Goal: Information Seeking & Learning: Learn about a topic

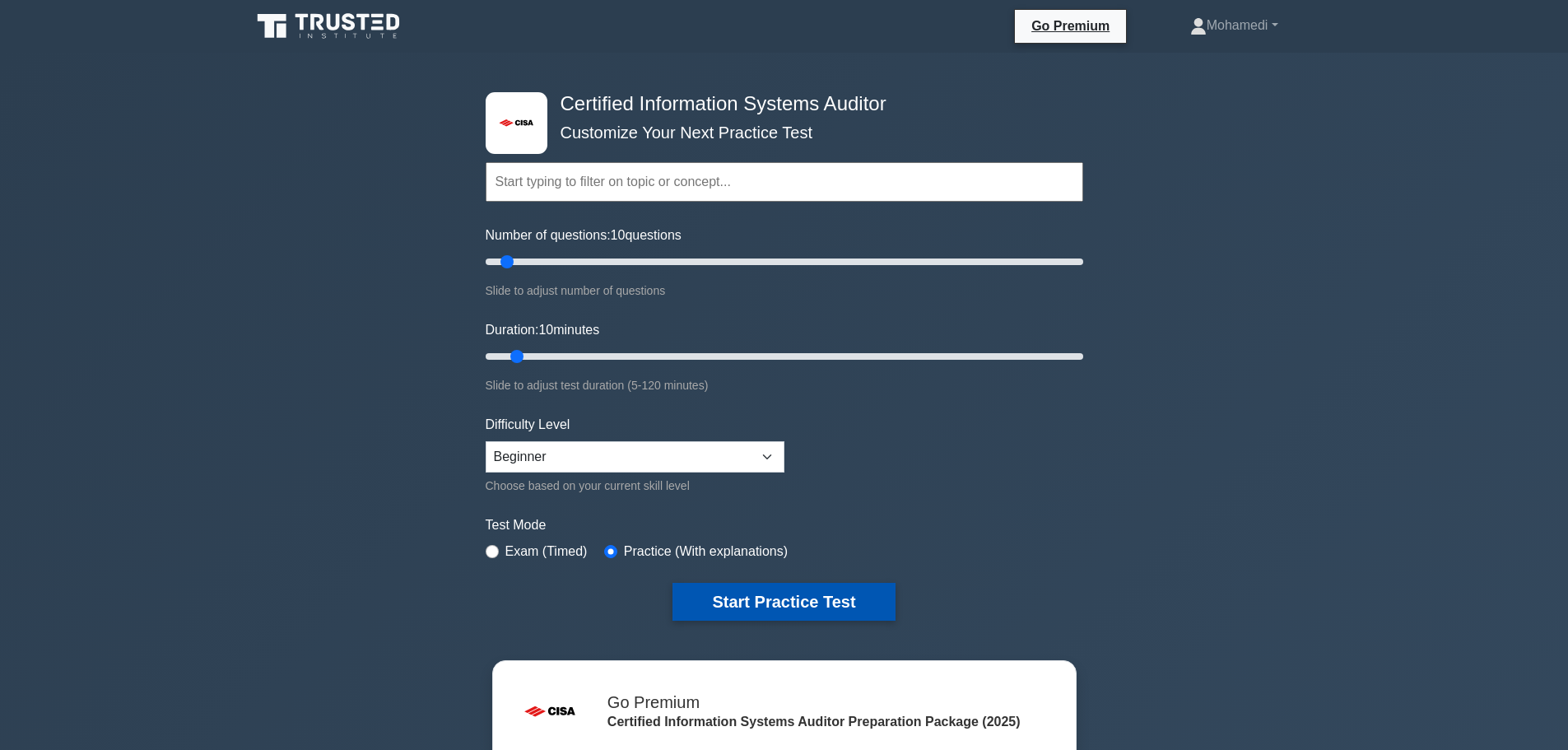
click at [741, 596] on button "Start Practice Test" at bounding box center [784, 602] width 222 height 38
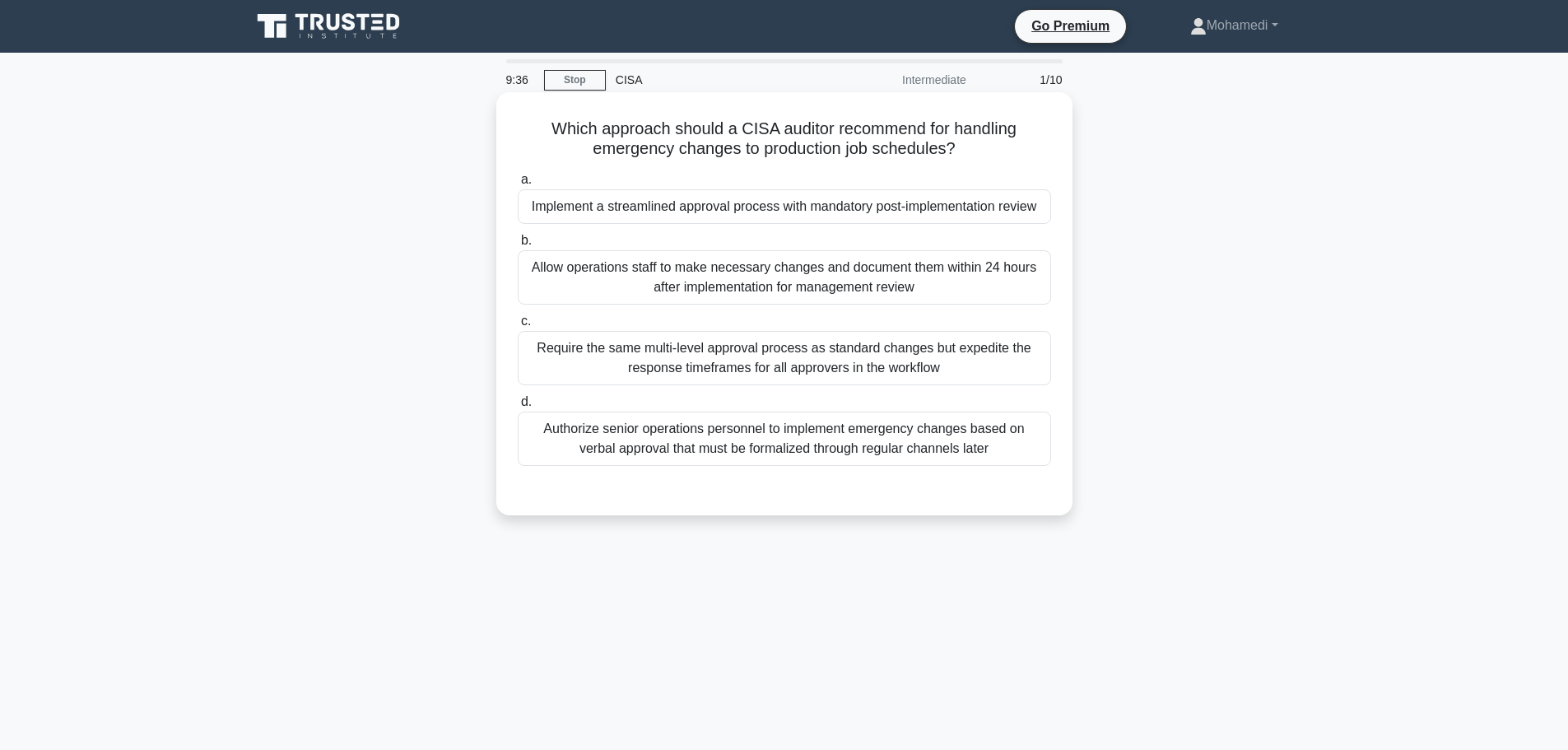
click at [658, 374] on div "Require the same multi-level approval process as standard changes but expedite …" at bounding box center [784, 358] width 534 height 54
click at [518, 327] on input "c. Require the same multi-level approval process as standard changes but expedi…" at bounding box center [518, 322] width 0 height 11
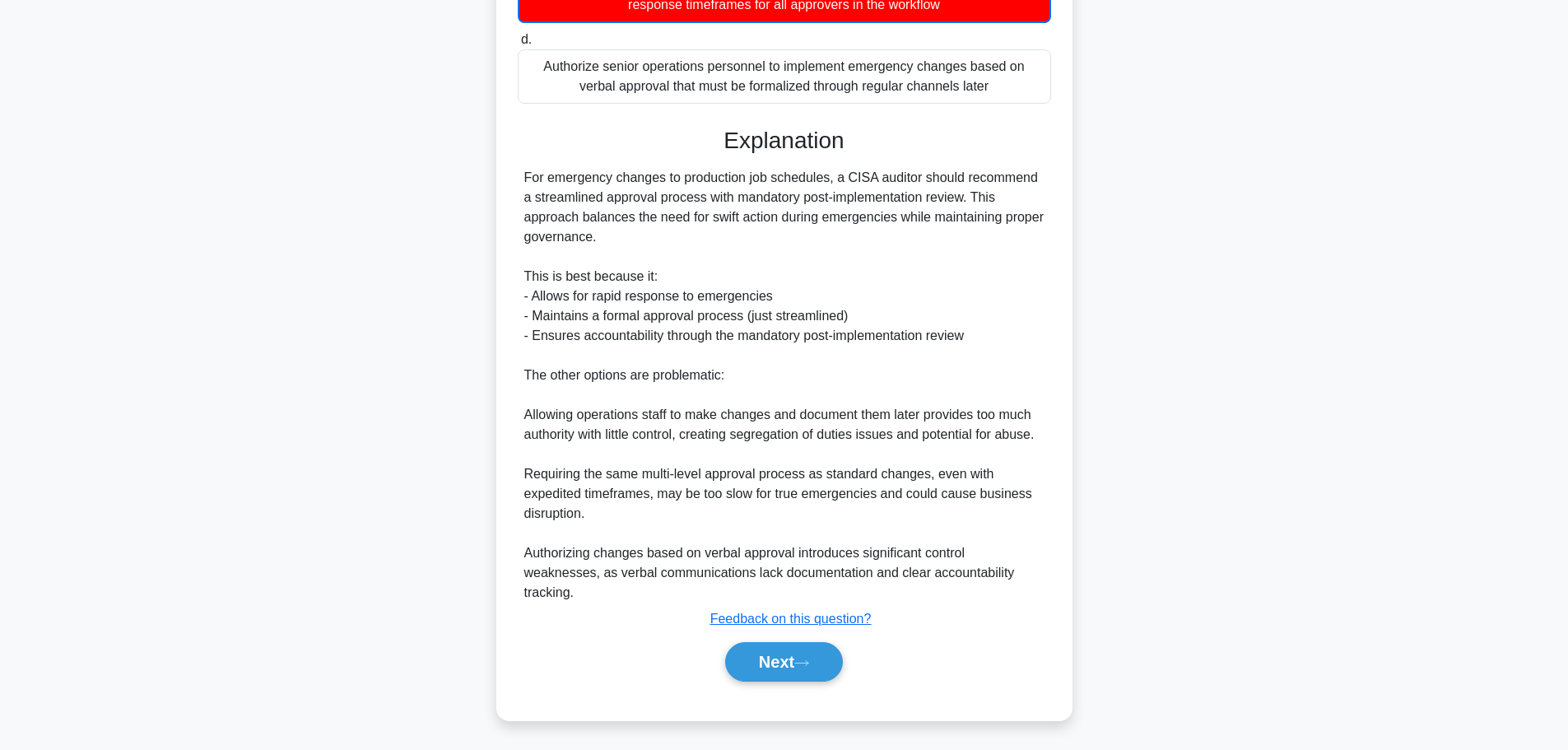
scroll to position [367, 0]
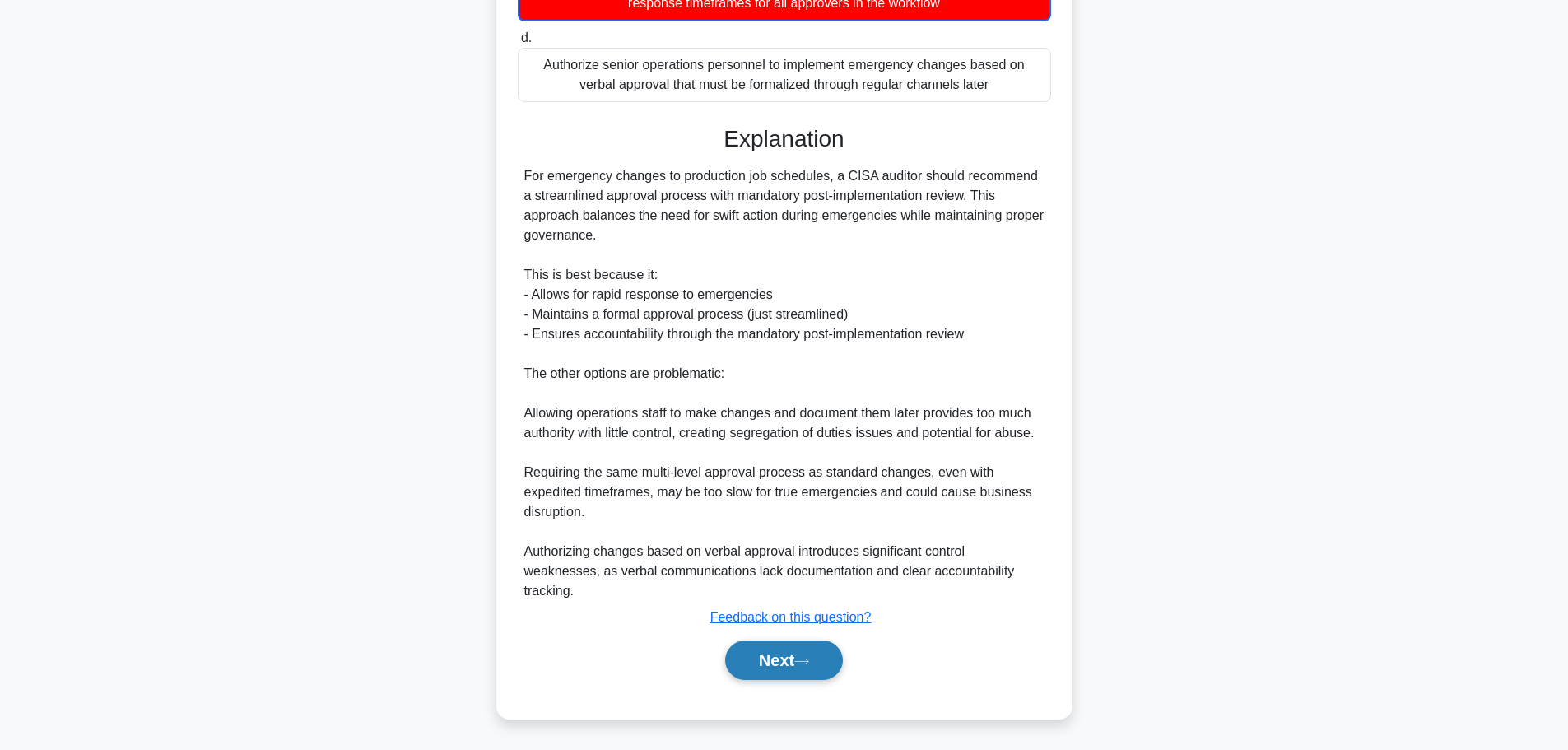
click at [770, 652] on button "Next" at bounding box center [784, 660] width 118 height 40
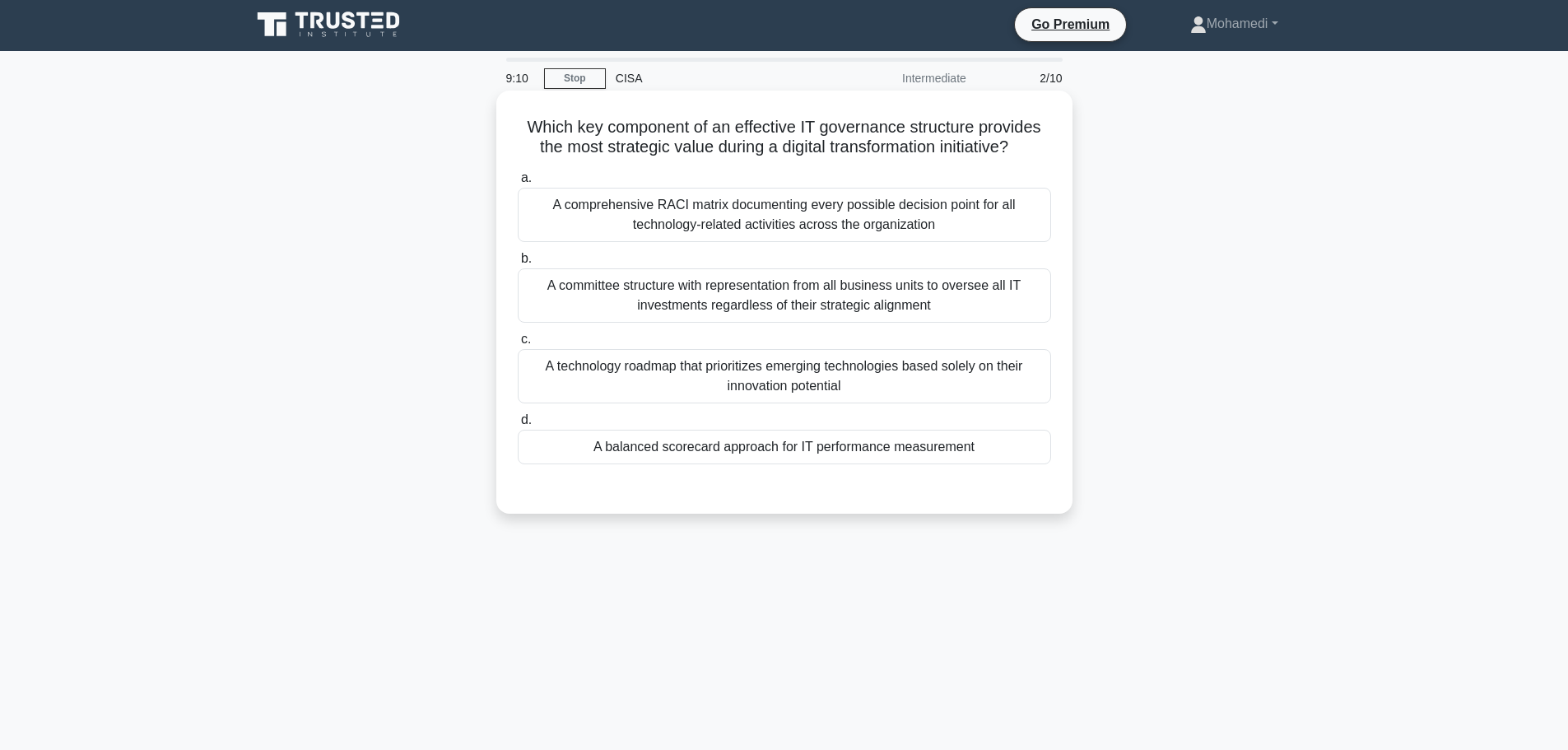
scroll to position [0, 0]
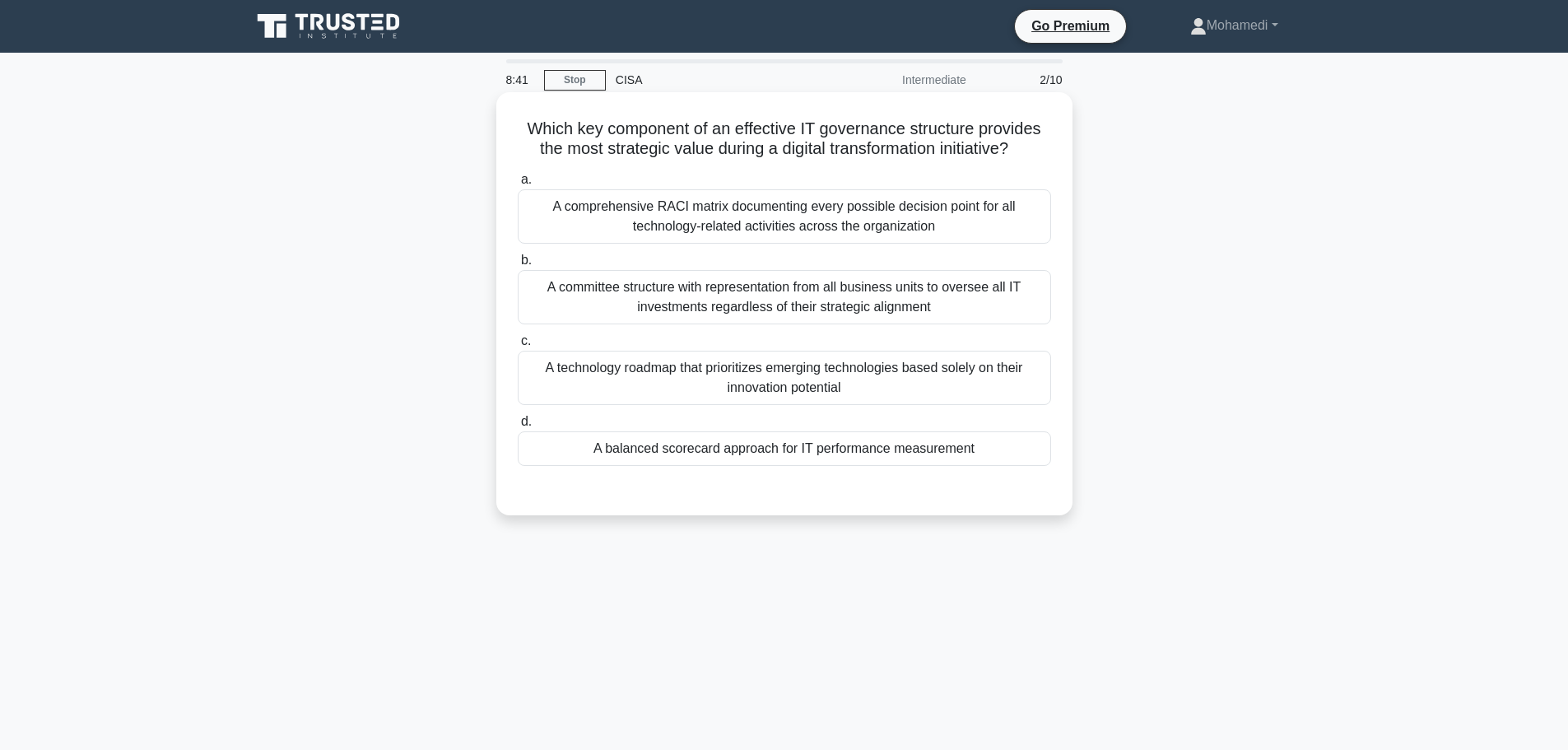
click at [789, 439] on div "A balanced scorecard approach for IT performance measurement" at bounding box center [784, 448] width 534 height 35
click at [518, 428] on input "d. A balanced scorecard approach for IT performance measurement" at bounding box center [518, 422] width 0 height 11
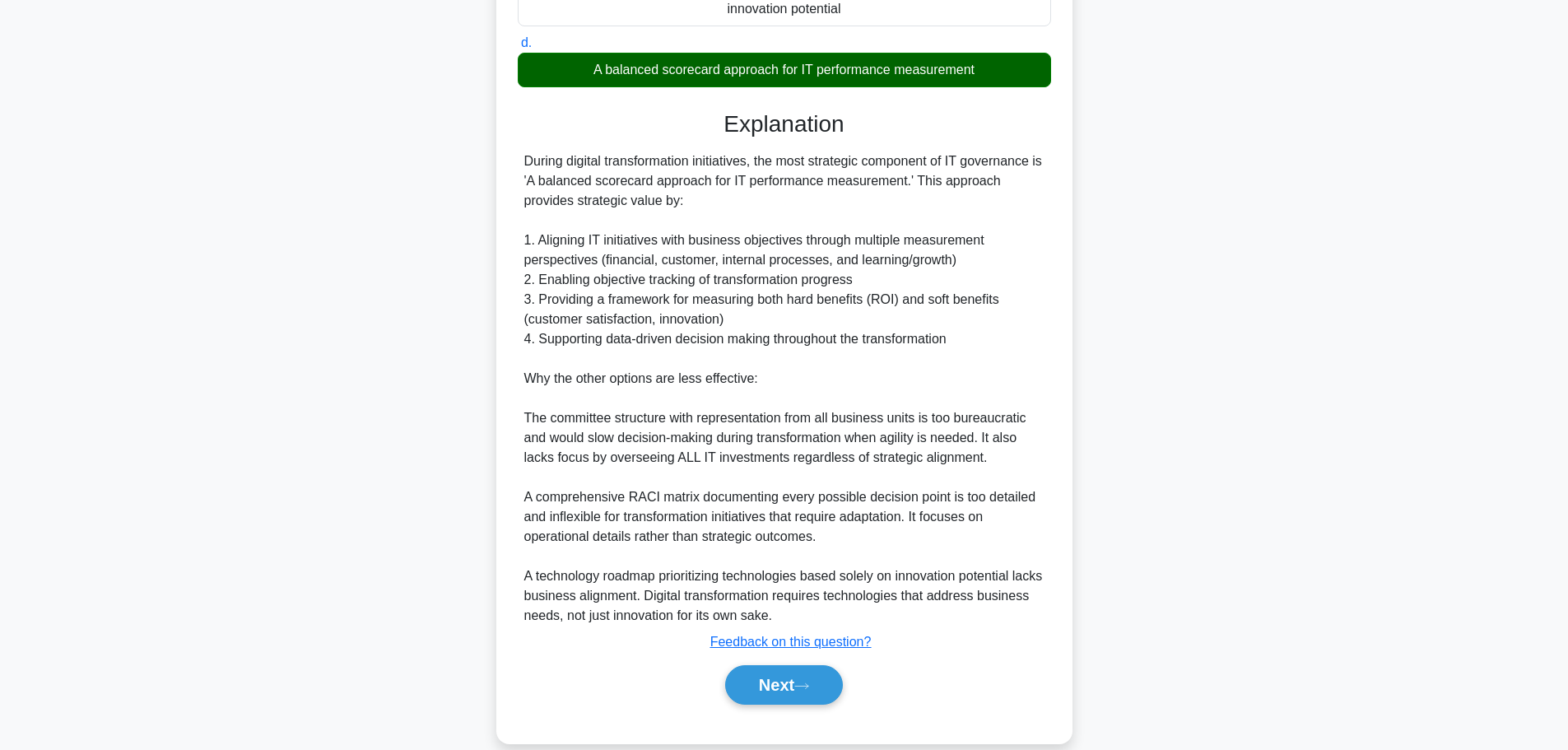
scroll to position [404, 0]
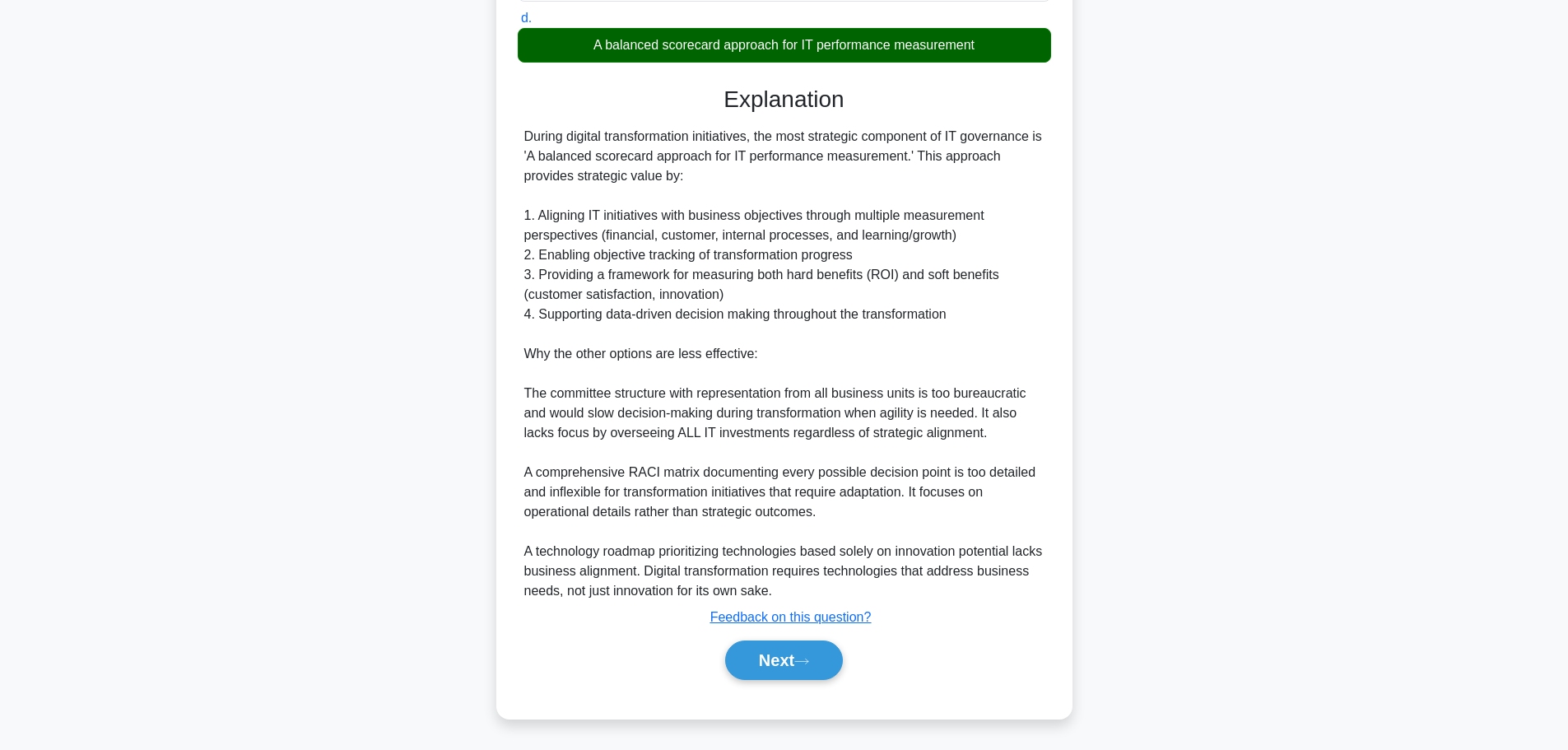
drag, startPoint x: 801, startPoint y: 652, endPoint x: 795, endPoint y: 636, distance: 17.1
click at [801, 652] on button "Next" at bounding box center [784, 660] width 118 height 40
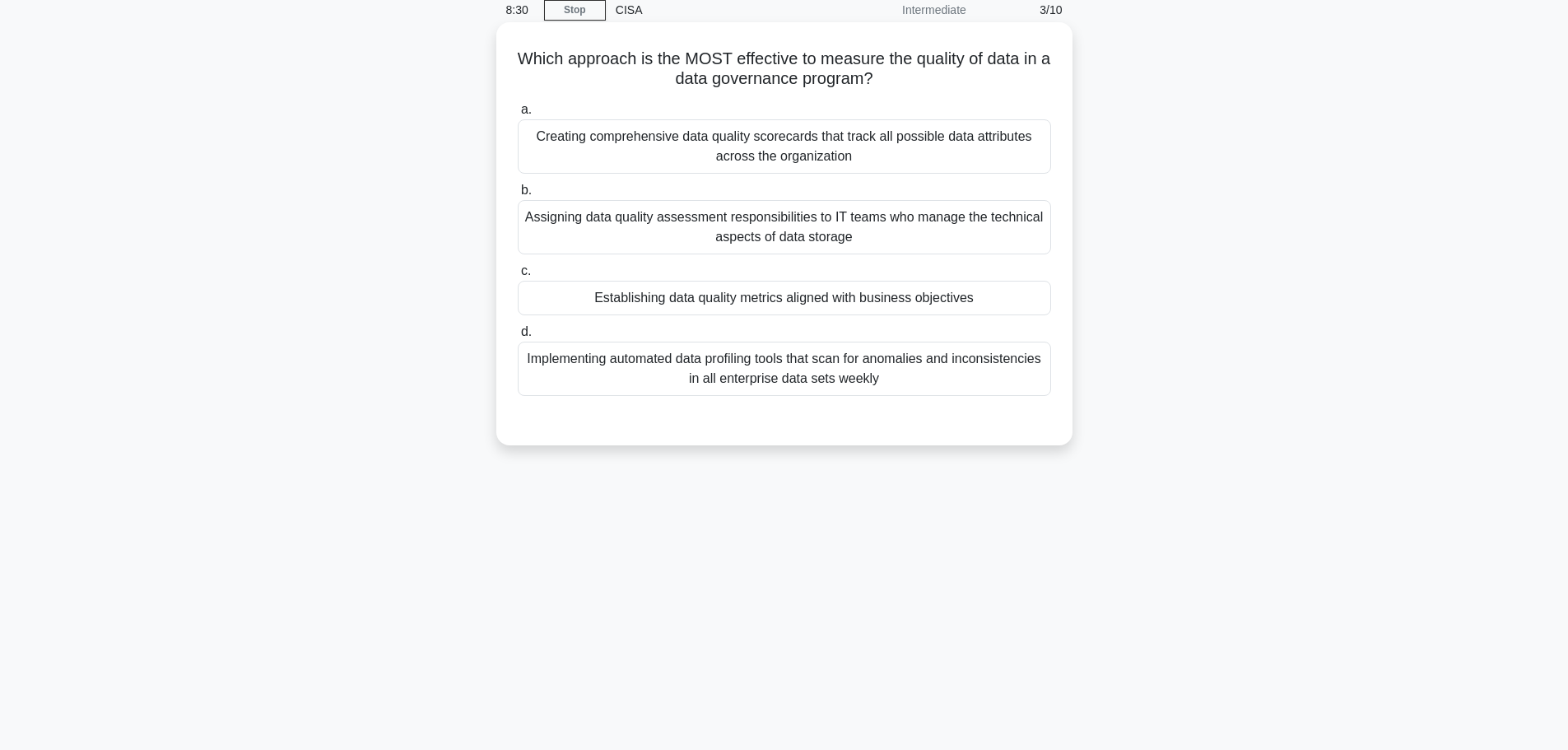
scroll to position [0, 0]
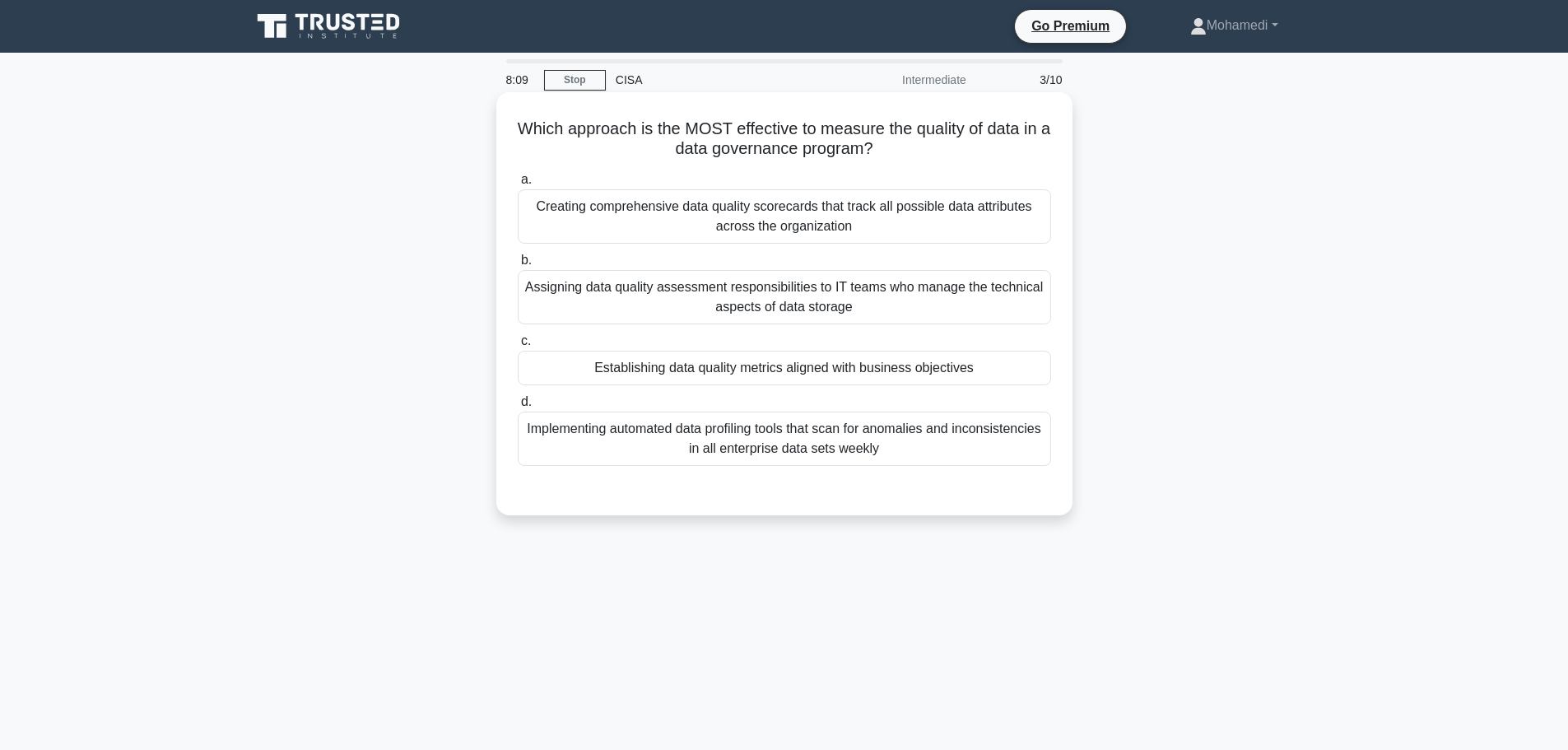
click at [804, 363] on div "Establishing data quality metrics aligned with business objectives" at bounding box center [784, 367] width 534 height 35
click at [518, 346] on input "c. Establishing data quality metrics aligned with business objectives" at bounding box center [518, 341] width 0 height 11
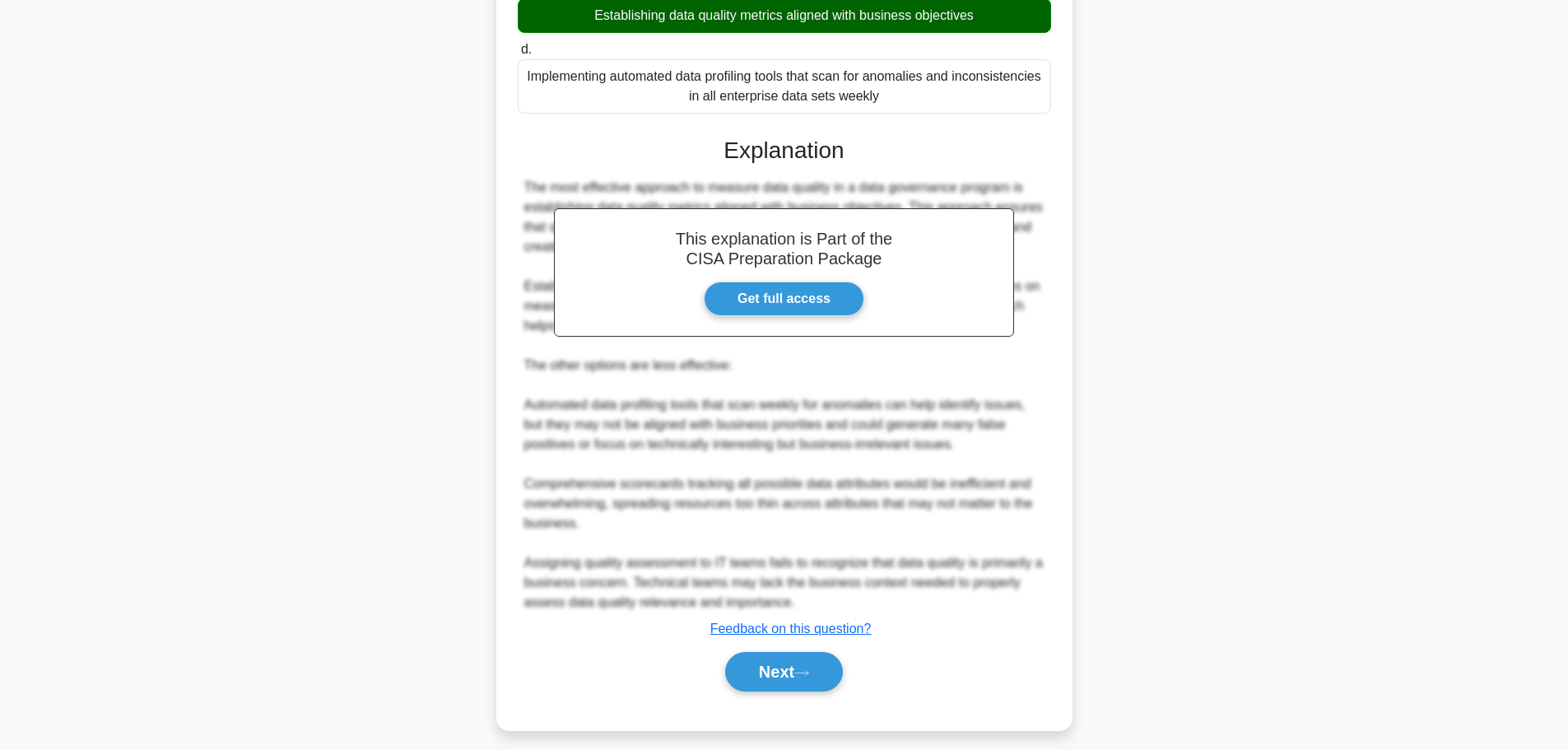
scroll to position [365, 0]
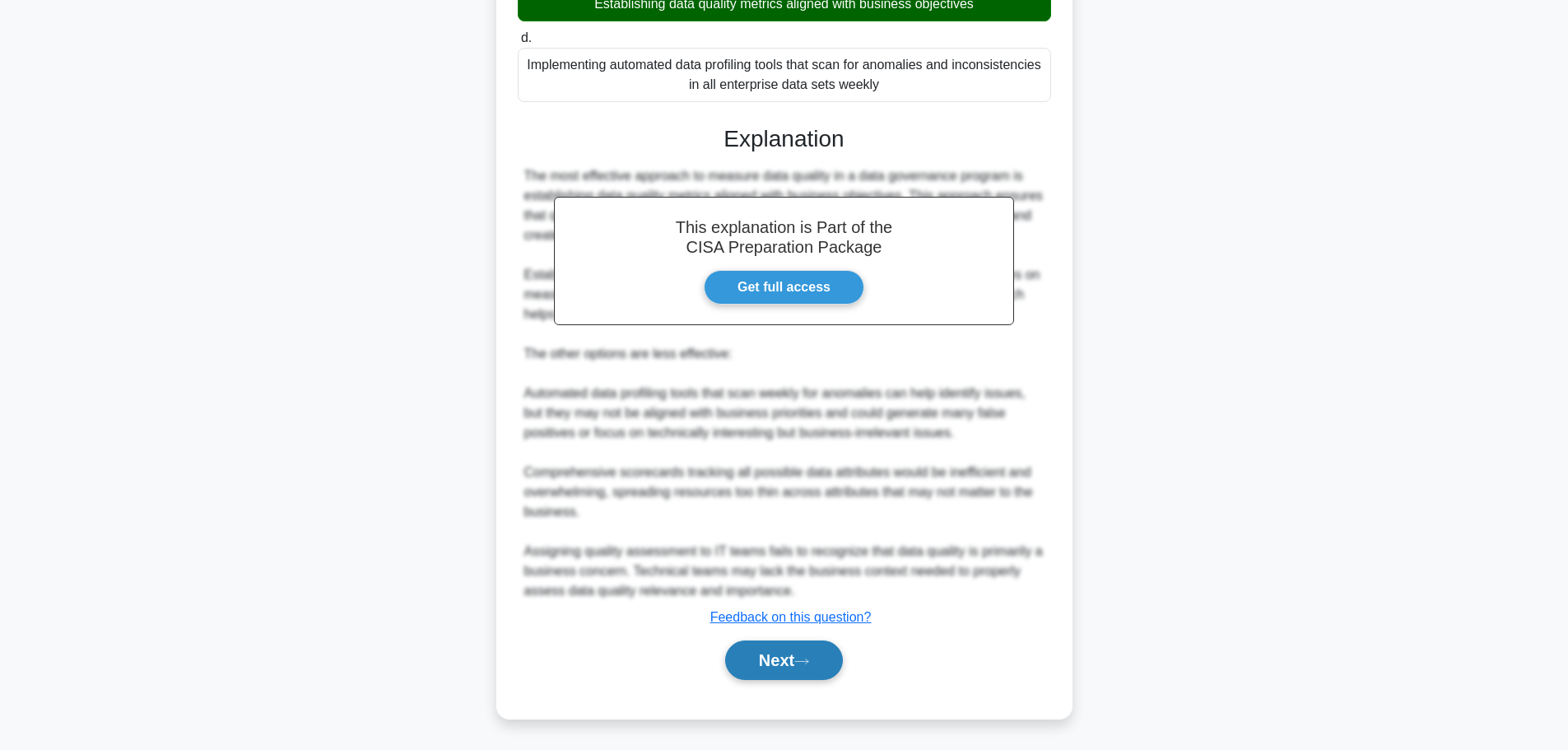
click at [795, 663] on button "Next" at bounding box center [784, 660] width 118 height 40
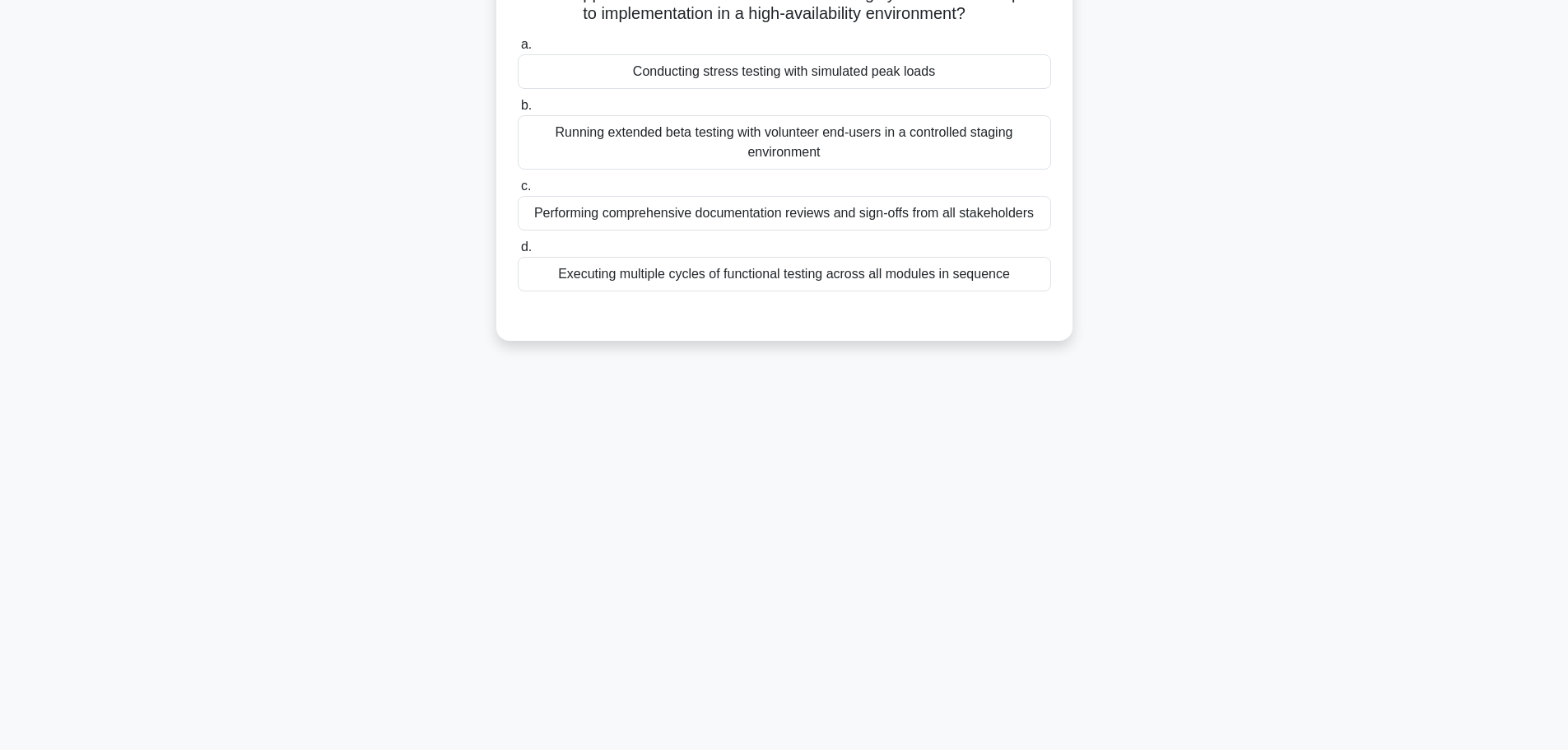
scroll to position [0, 0]
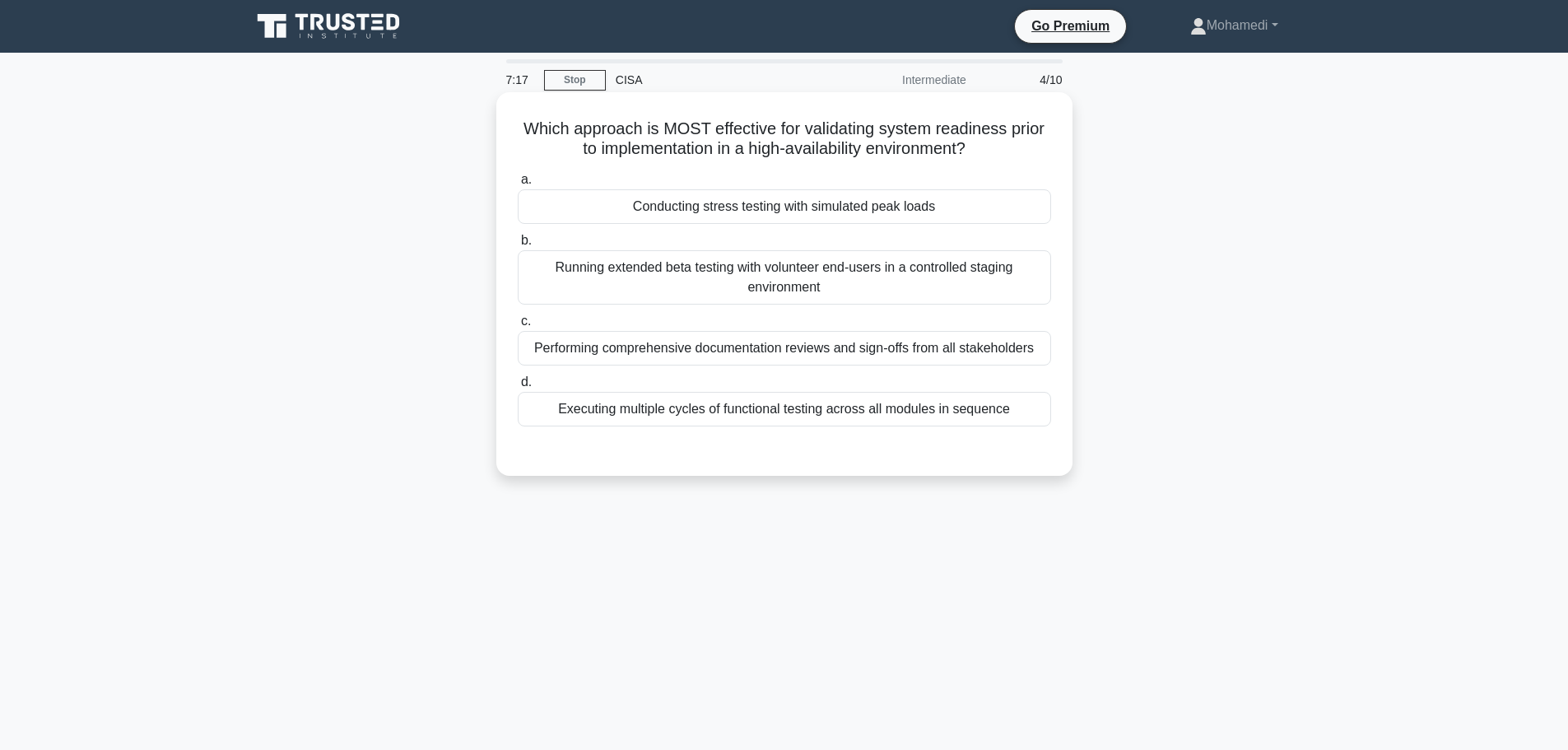
click at [824, 357] on div "Performing comprehensive documentation reviews and sign-offs from all stakehold…" at bounding box center [784, 348] width 534 height 35
click at [518, 327] on input "c. Performing comprehensive documentation reviews and sign-offs from all stakeh…" at bounding box center [518, 322] width 0 height 11
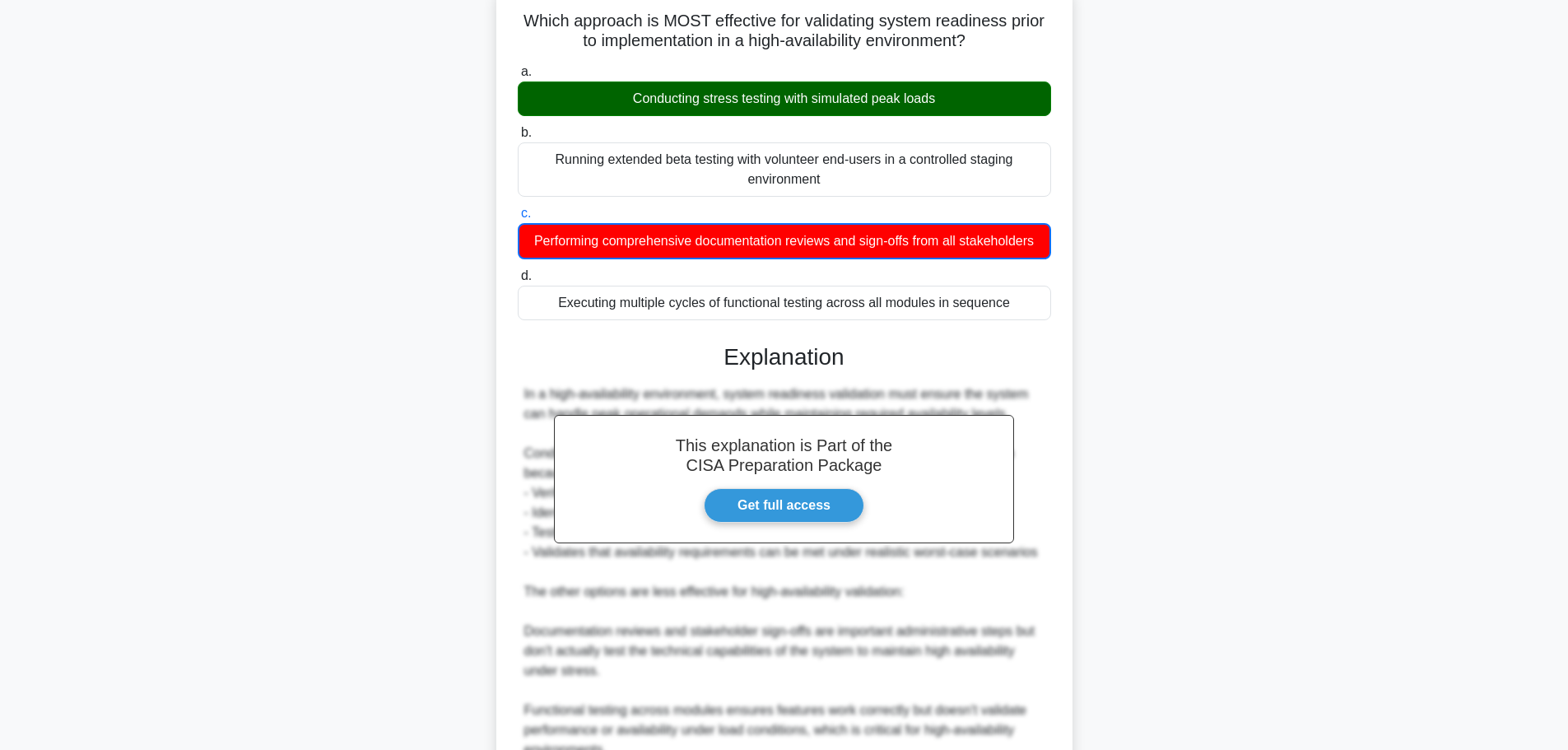
scroll to position [329, 0]
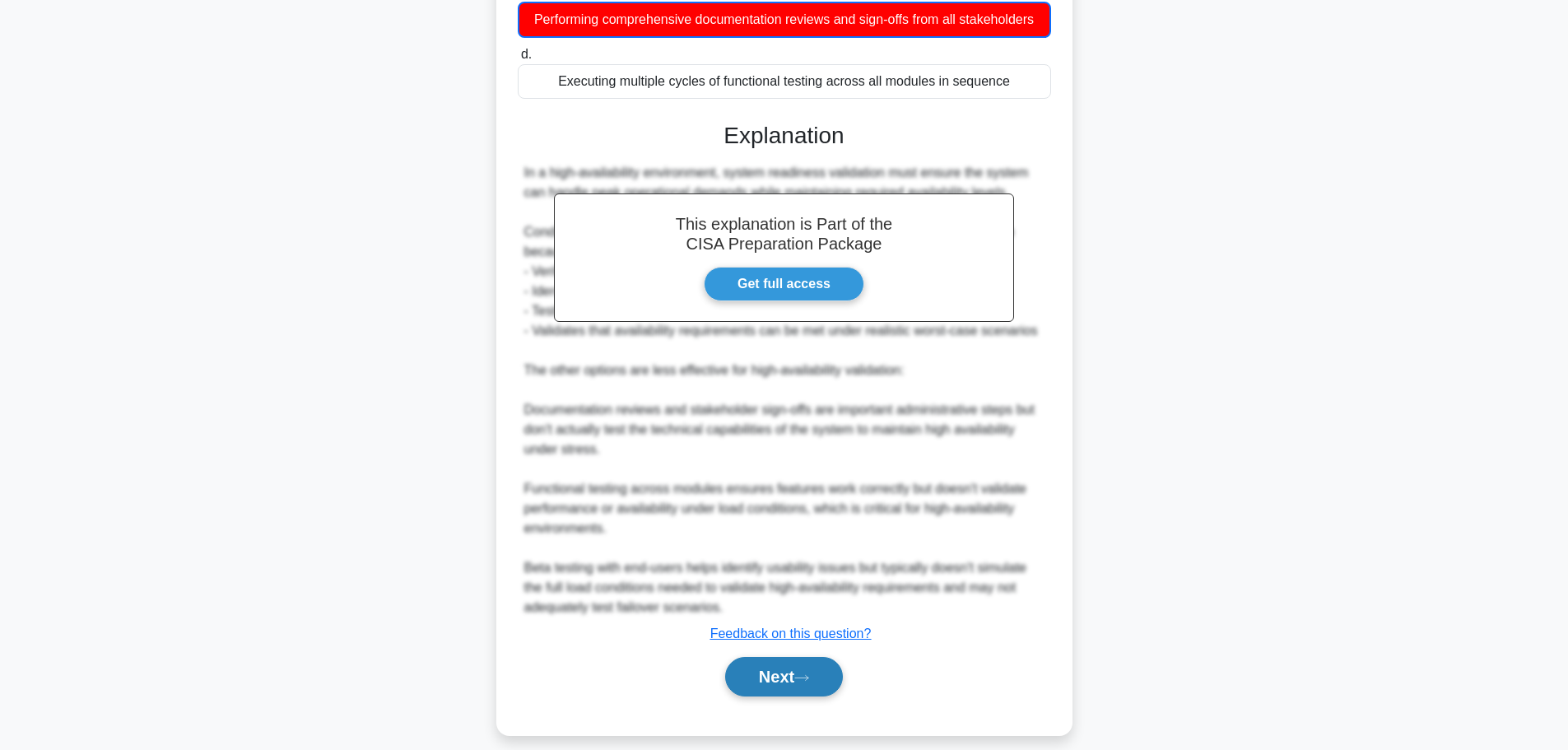
click at [824, 674] on button "Next" at bounding box center [784, 676] width 118 height 40
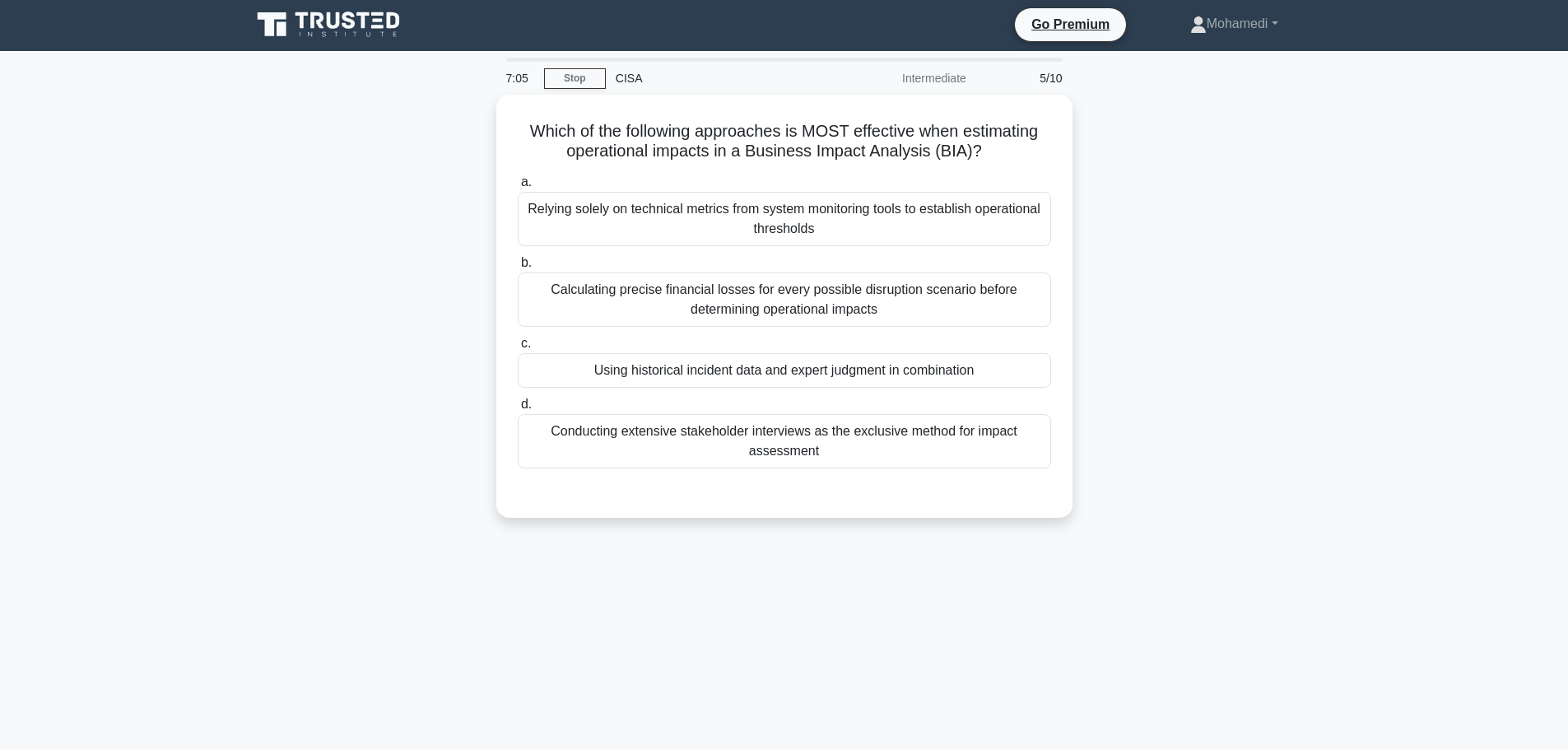
scroll to position [0, 0]
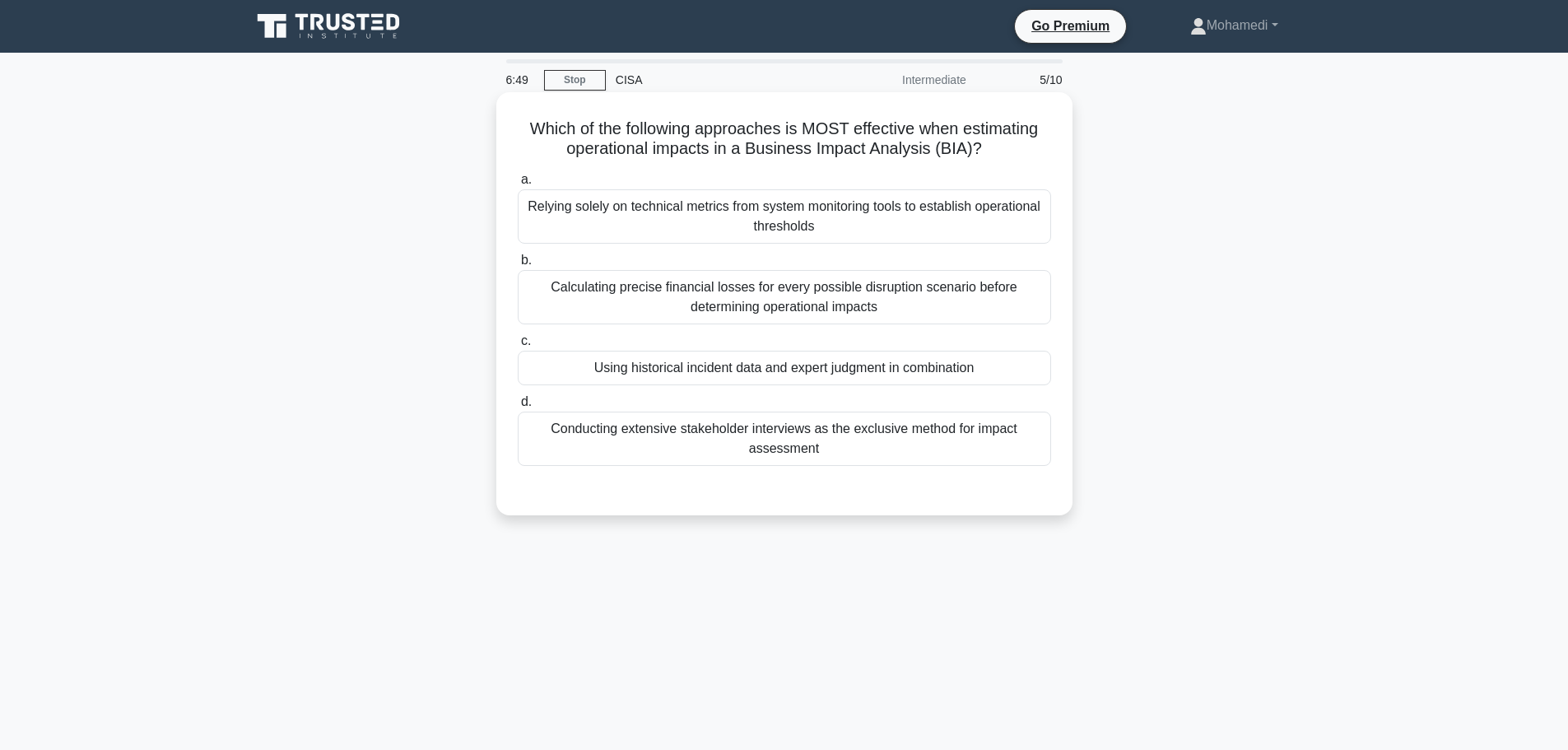
click at [774, 231] on div "Relying solely on technical metrics from system monitoring tools to establish o…" at bounding box center [784, 216] width 534 height 54
click at [518, 185] on input "a. Relying solely on technical metrics from system monitoring tools to establis…" at bounding box center [518, 180] width 0 height 11
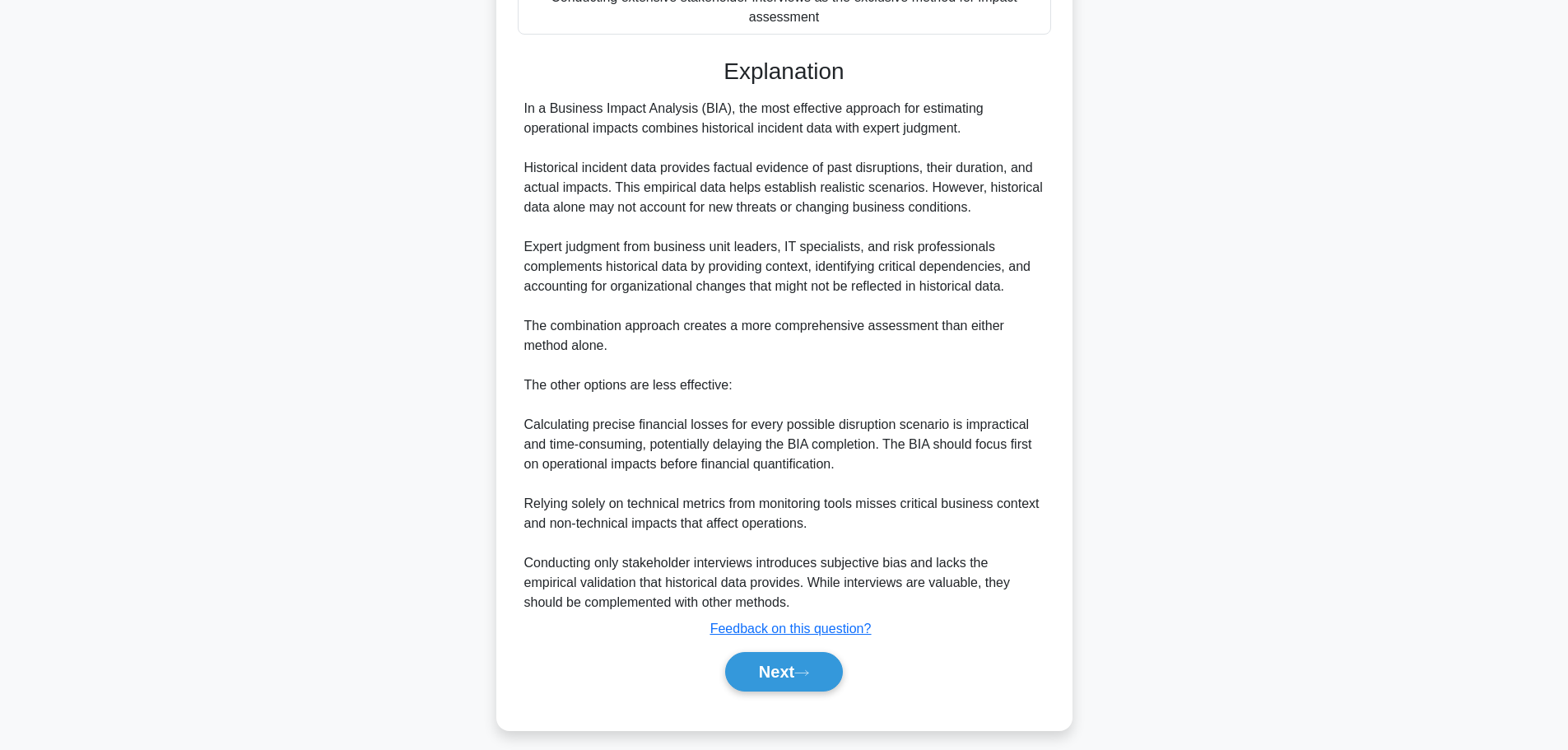
scroll to position [445, 0]
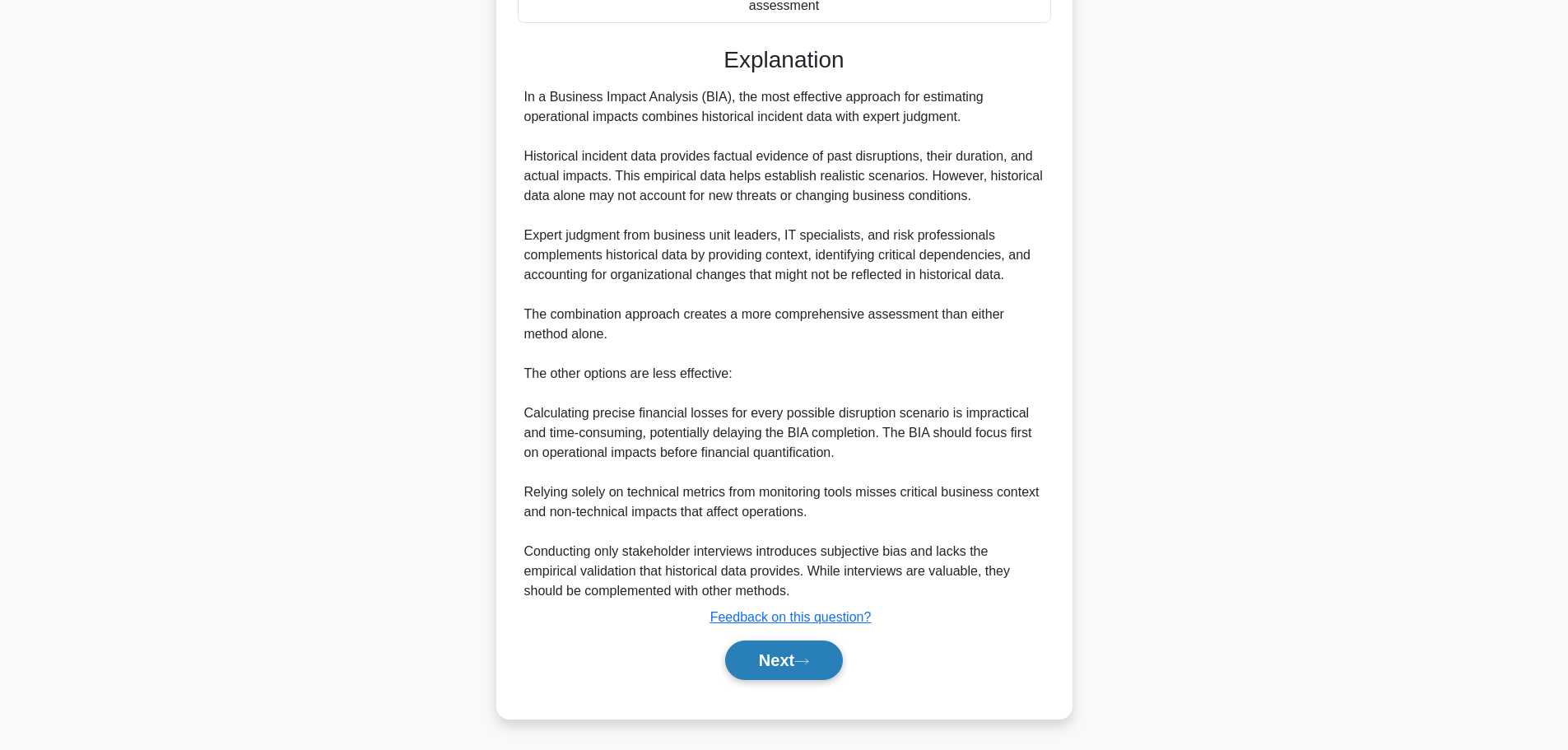
click at [761, 654] on button "Next" at bounding box center [784, 660] width 118 height 40
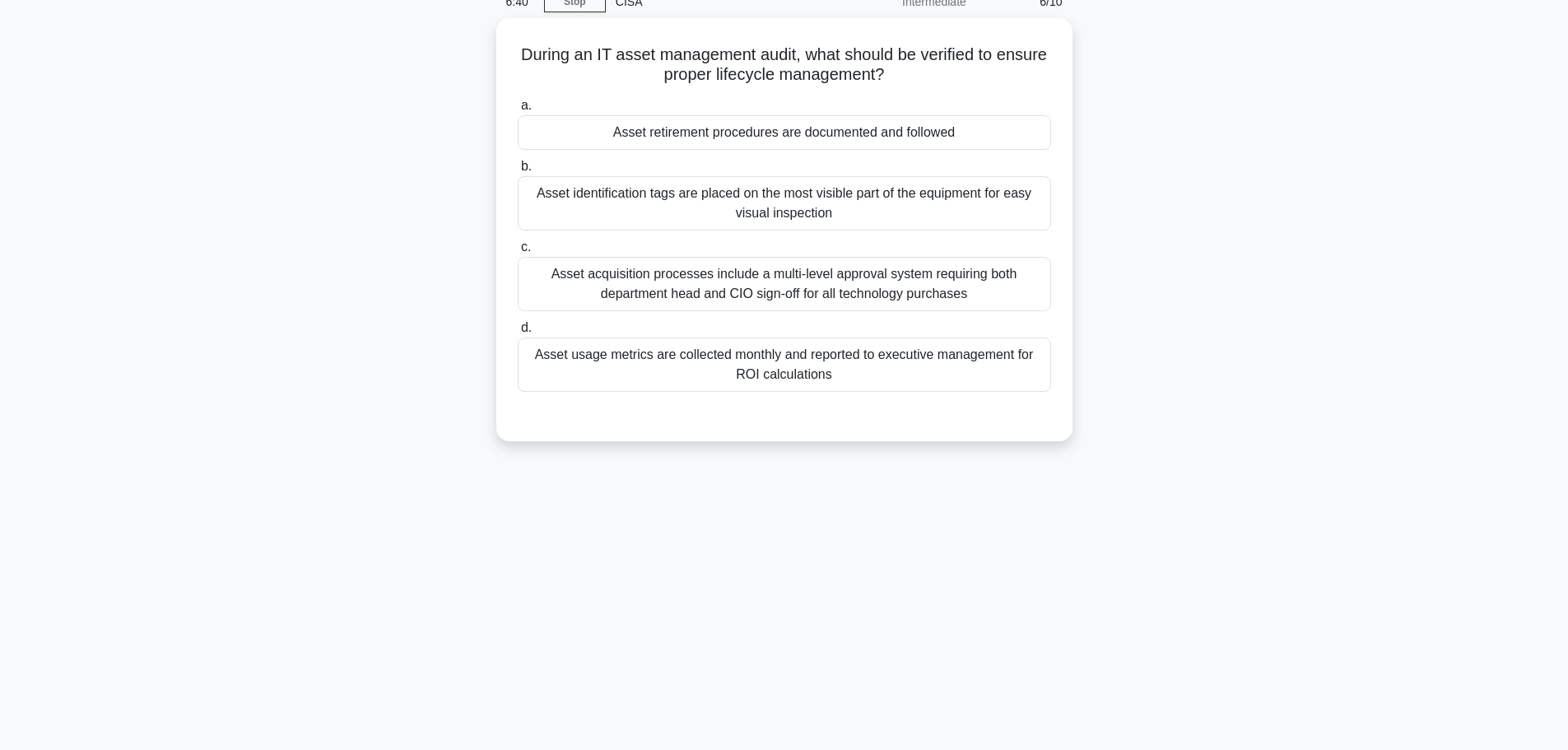
scroll to position [0, 0]
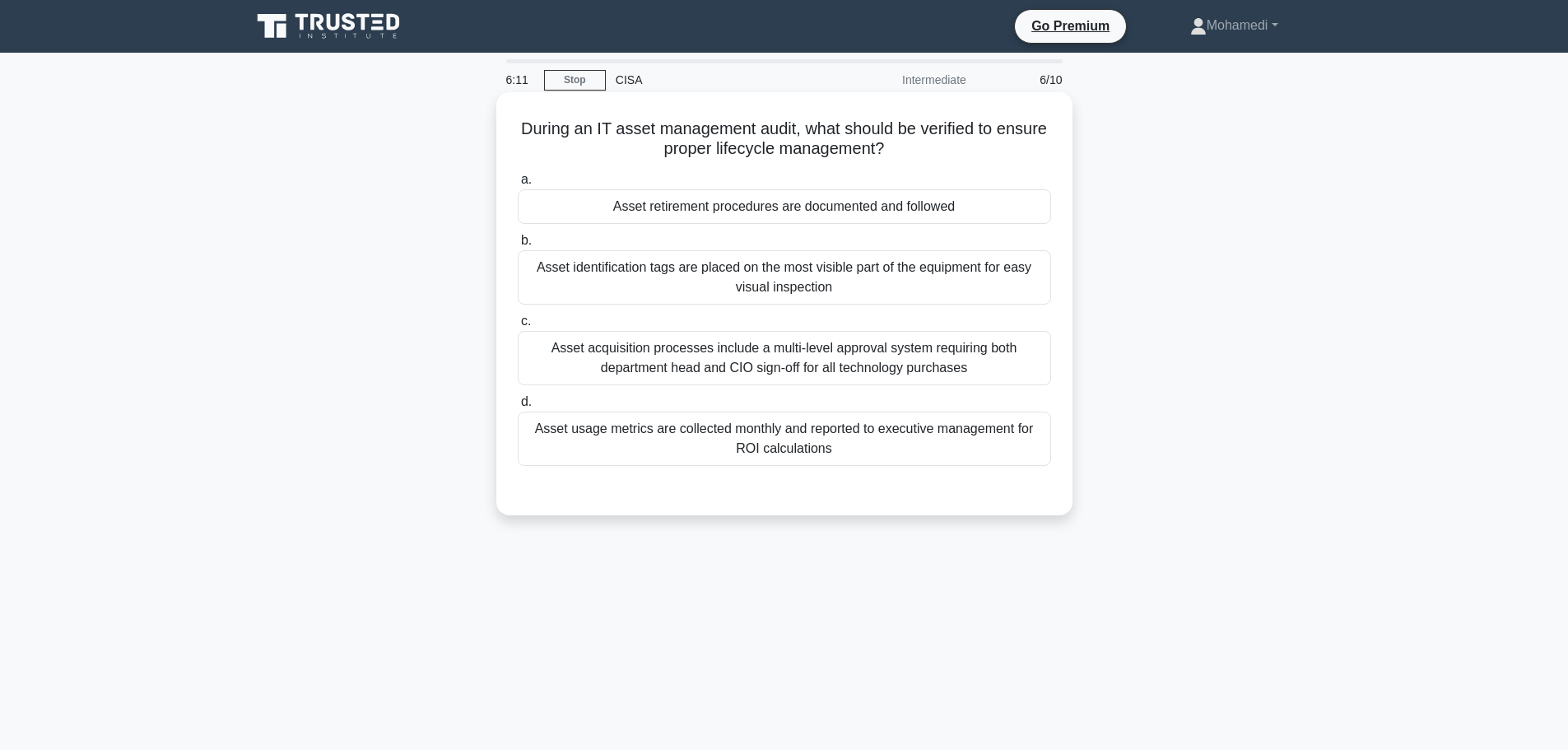
click at [780, 285] on div "Asset identification tags are placed on the most visible part of the equipment …" at bounding box center [784, 277] width 534 height 54
click at [518, 246] on input "b. Asset identification tags are placed on the most visible part of the equipme…" at bounding box center [518, 241] width 0 height 11
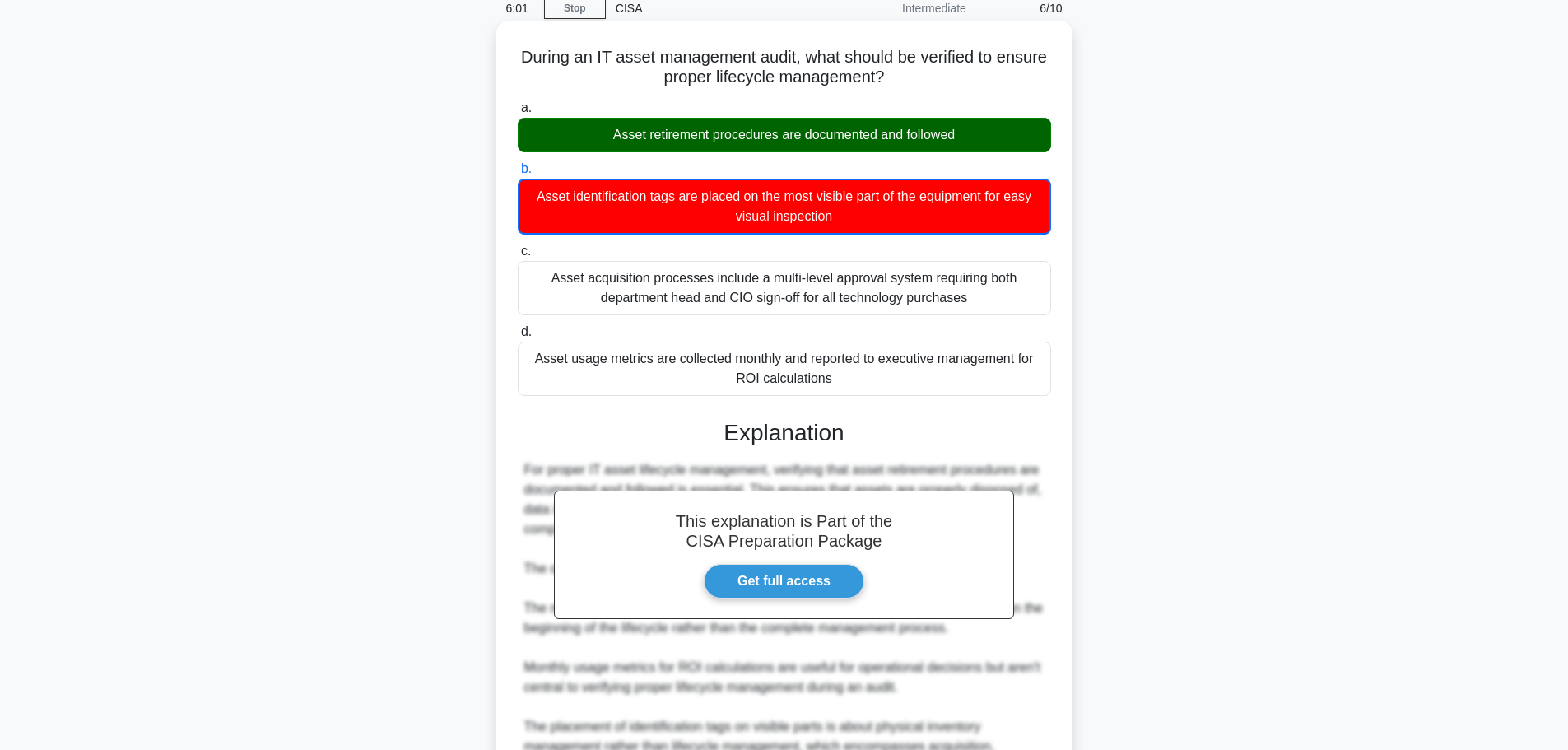
scroll to position [248, 0]
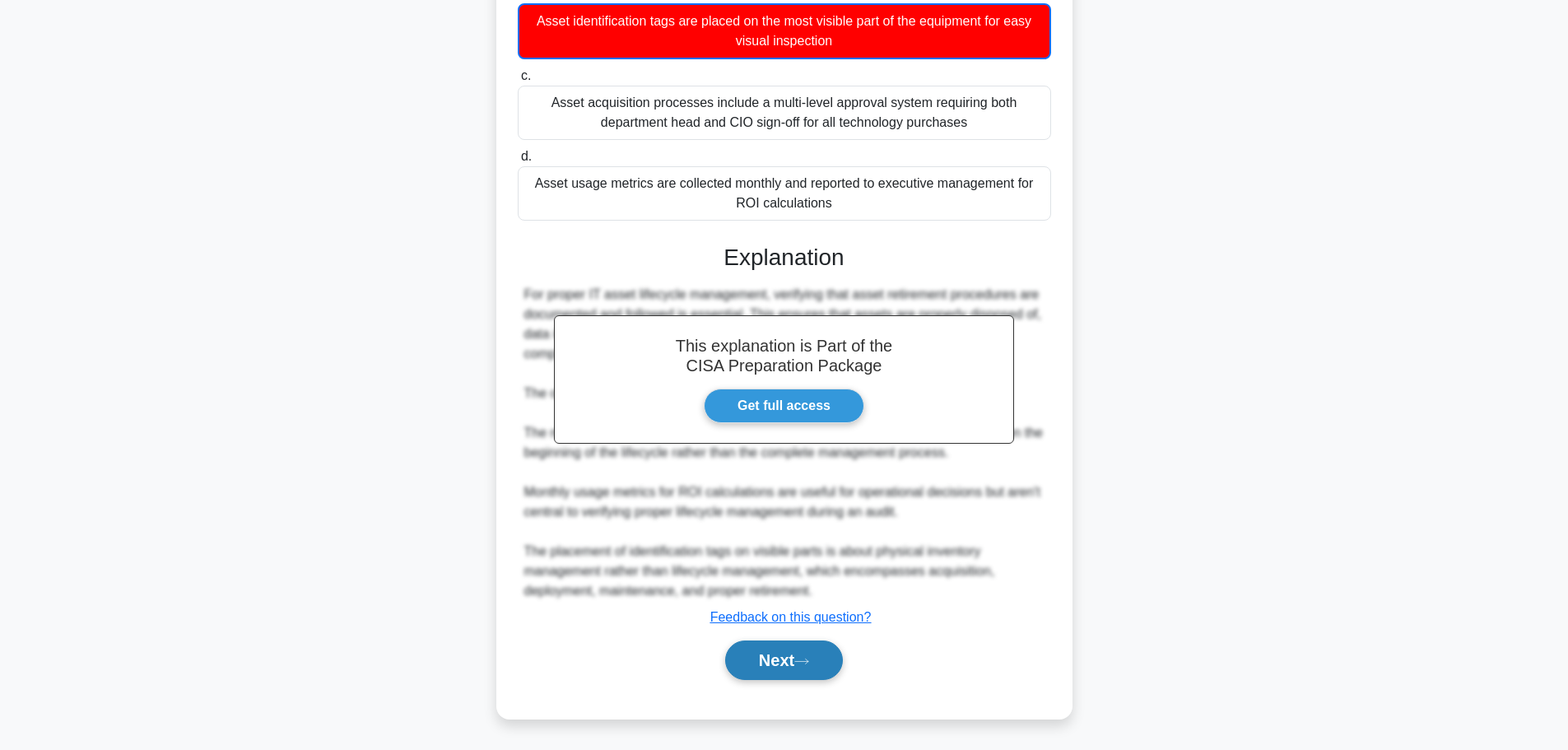
click at [769, 646] on button "Next" at bounding box center [784, 660] width 118 height 40
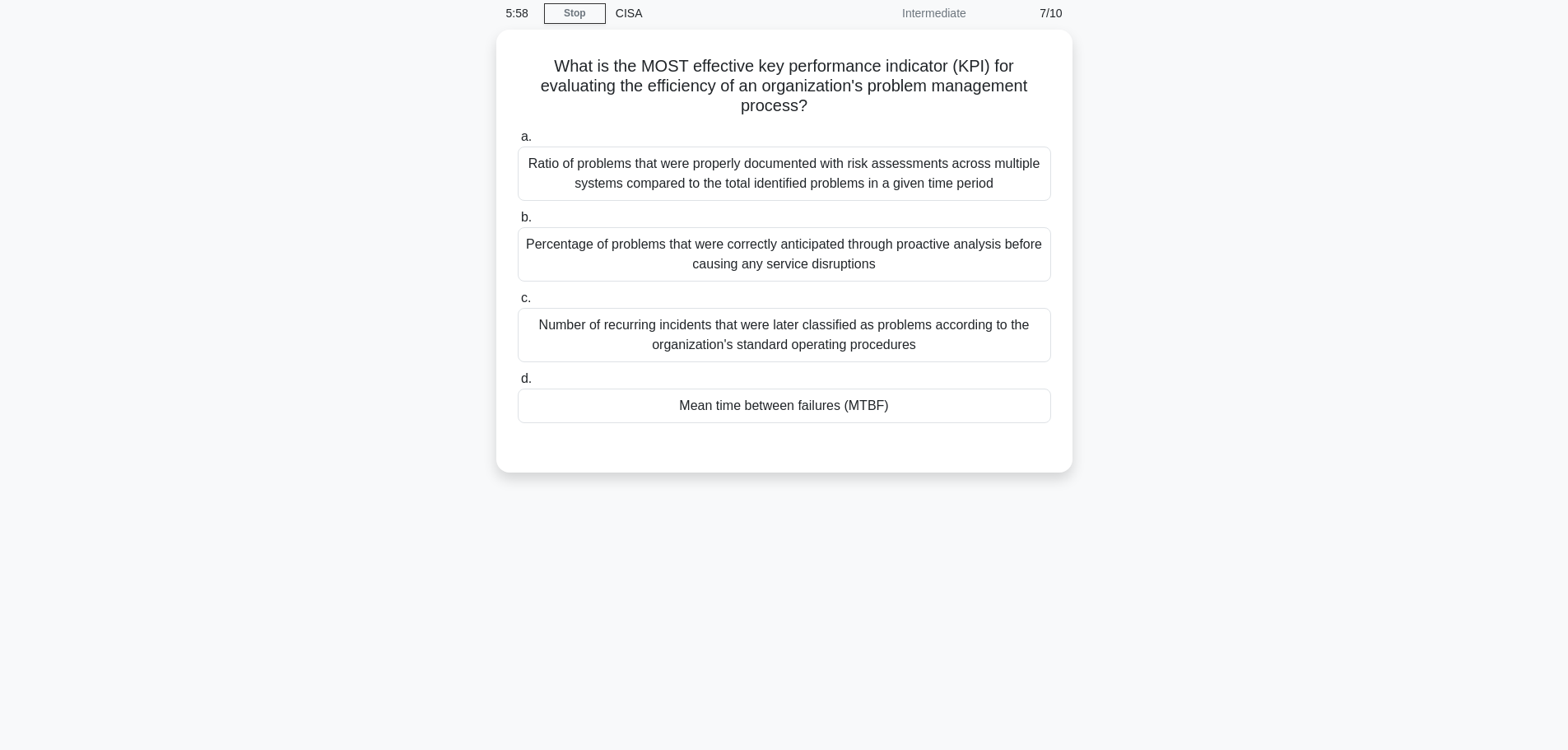
scroll to position [0, 0]
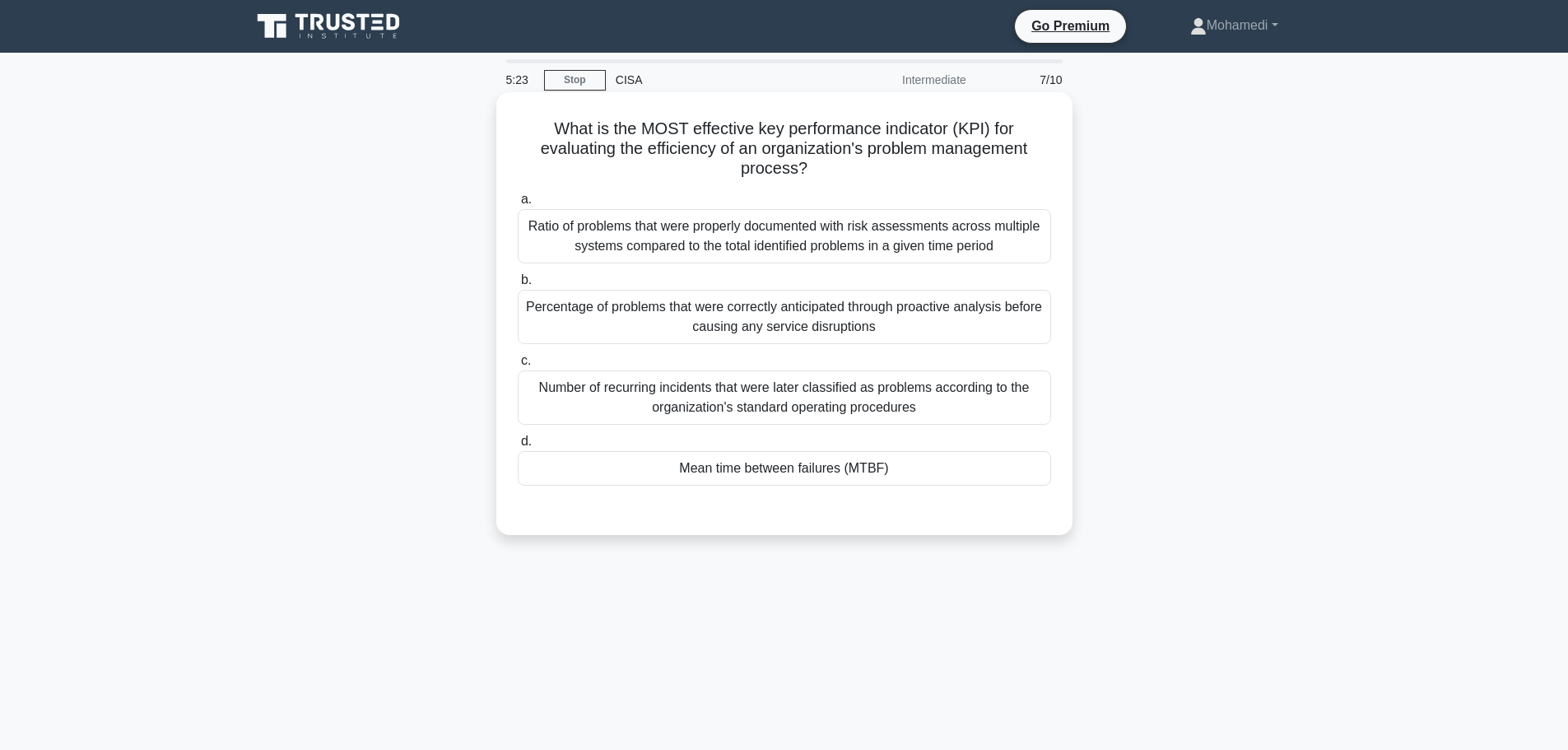
click at [826, 469] on div "Mean time between failures (MTBF)" at bounding box center [784, 468] width 534 height 35
click at [518, 447] on input "d. Mean time between failures (MTBF)" at bounding box center [518, 441] width 0 height 11
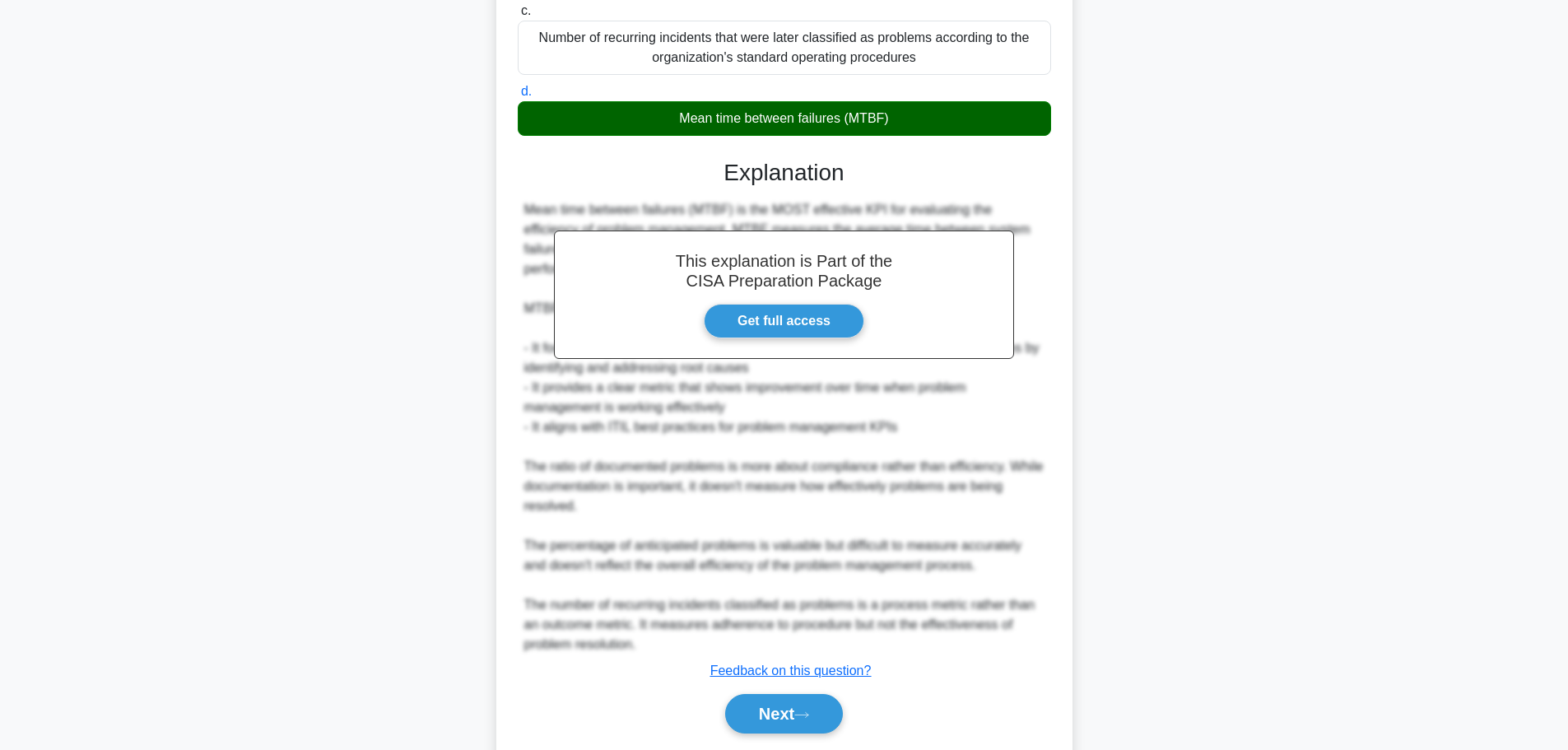
scroll to position [404, 0]
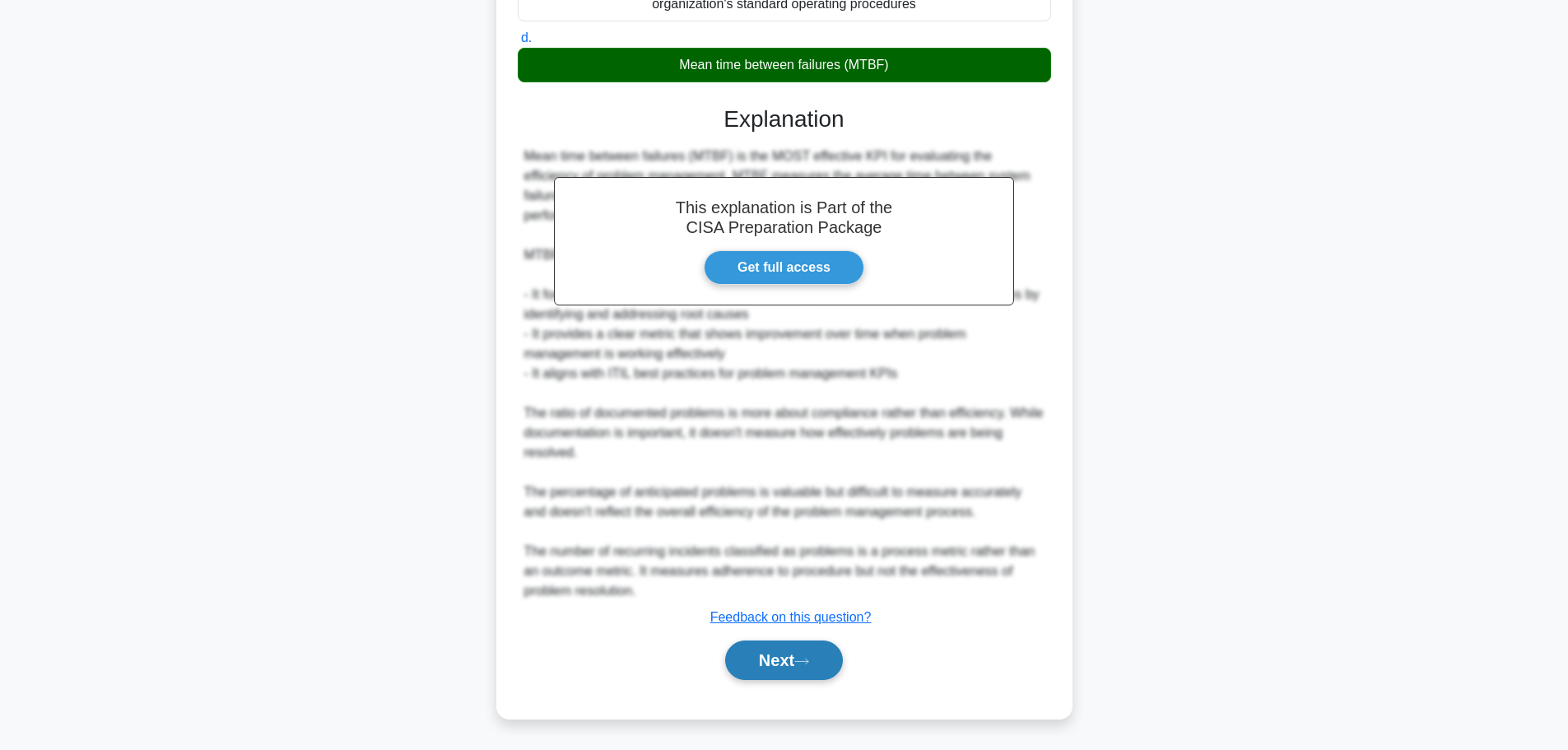
drag, startPoint x: 784, startPoint y: 650, endPoint x: 784, endPoint y: 638, distance: 12.0
click at [784, 649] on button "Next" at bounding box center [784, 660] width 118 height 40
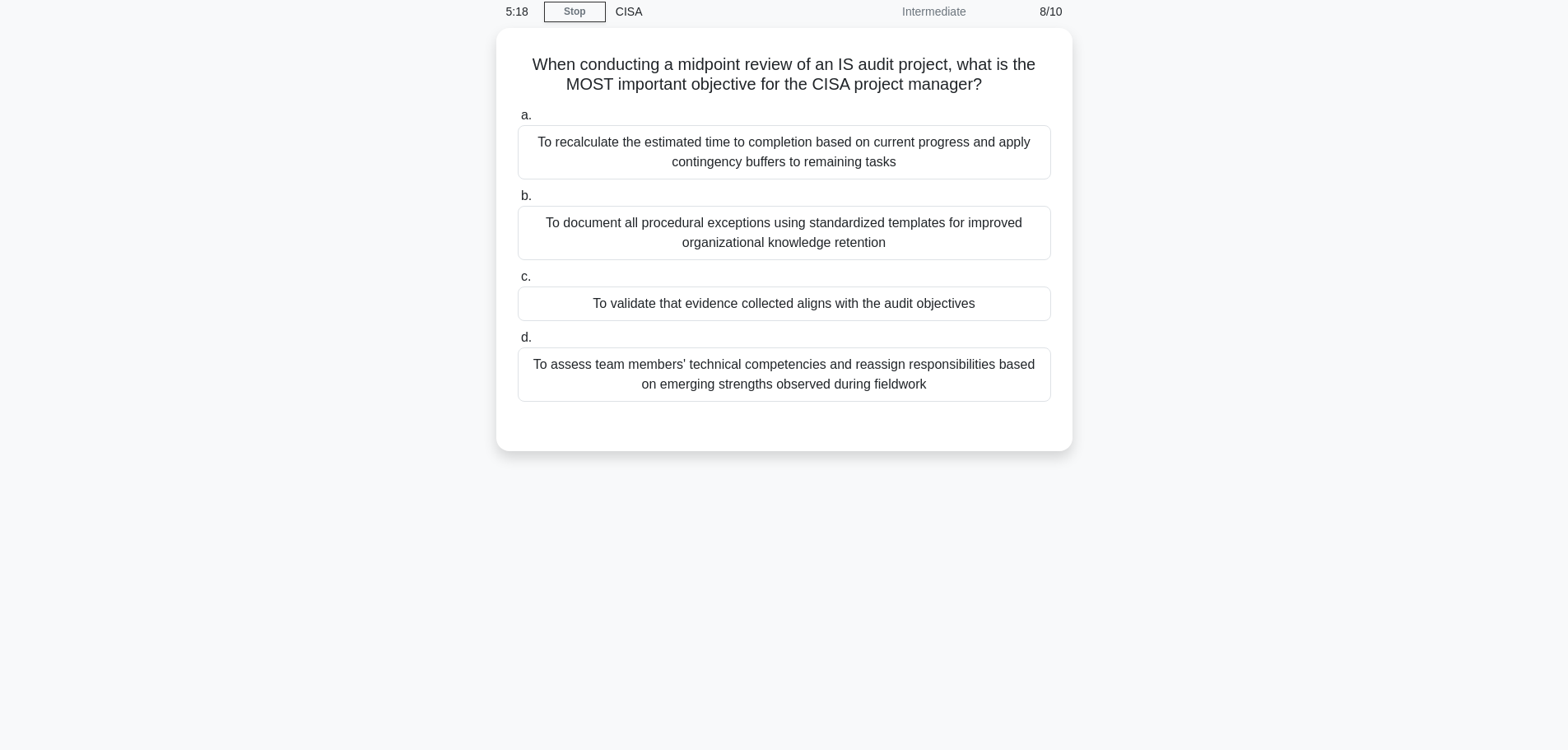
scroll to position [0, 0]
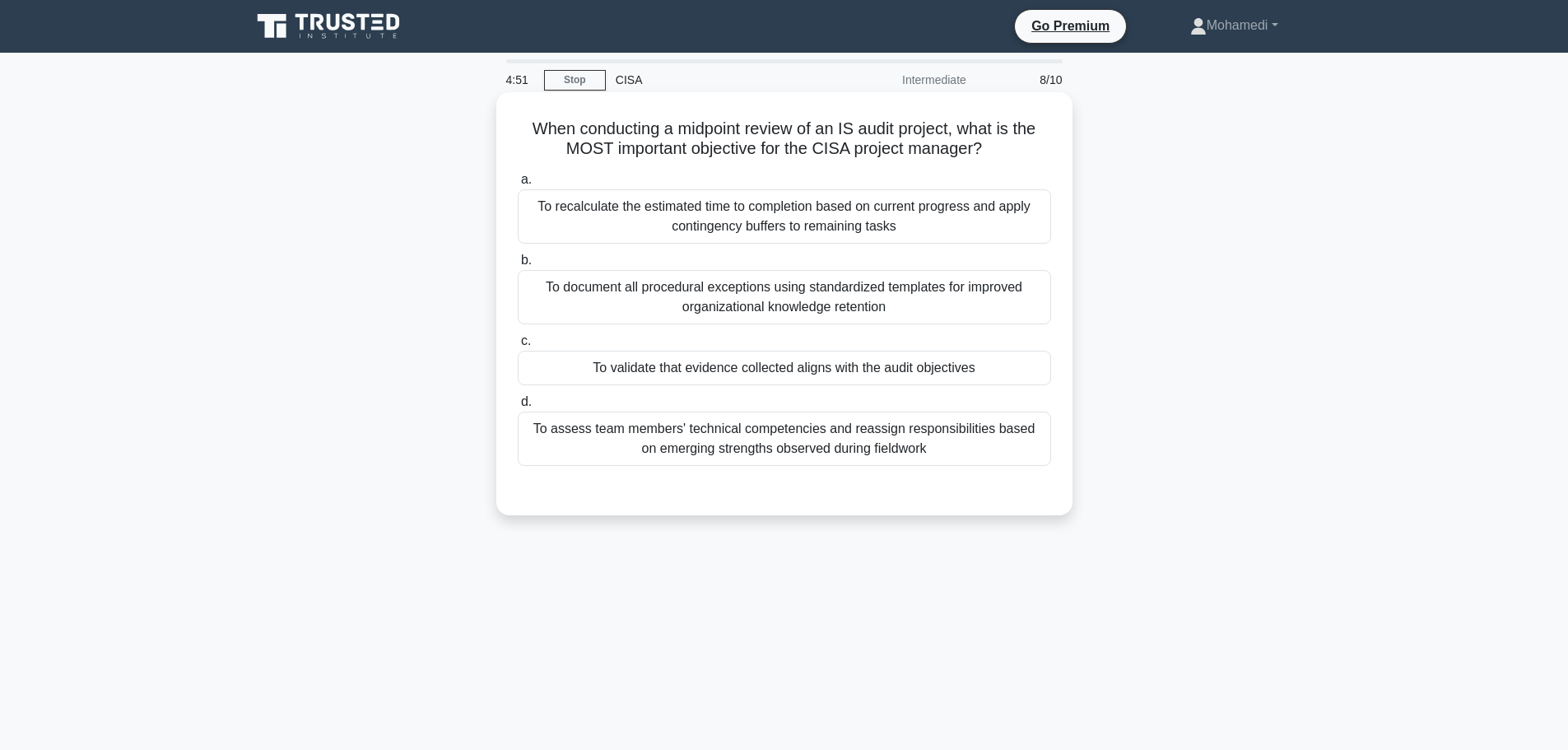
click at [836, 372] on div "To validate that evidence collected aligns with the audit objectives" at bounding box center [784, 367] width 534 height 35
click at [518, 346] on input "c. To validate that evidence collected aligns with the audit objectives" at bounding box center [518, 341] width 0 height 11
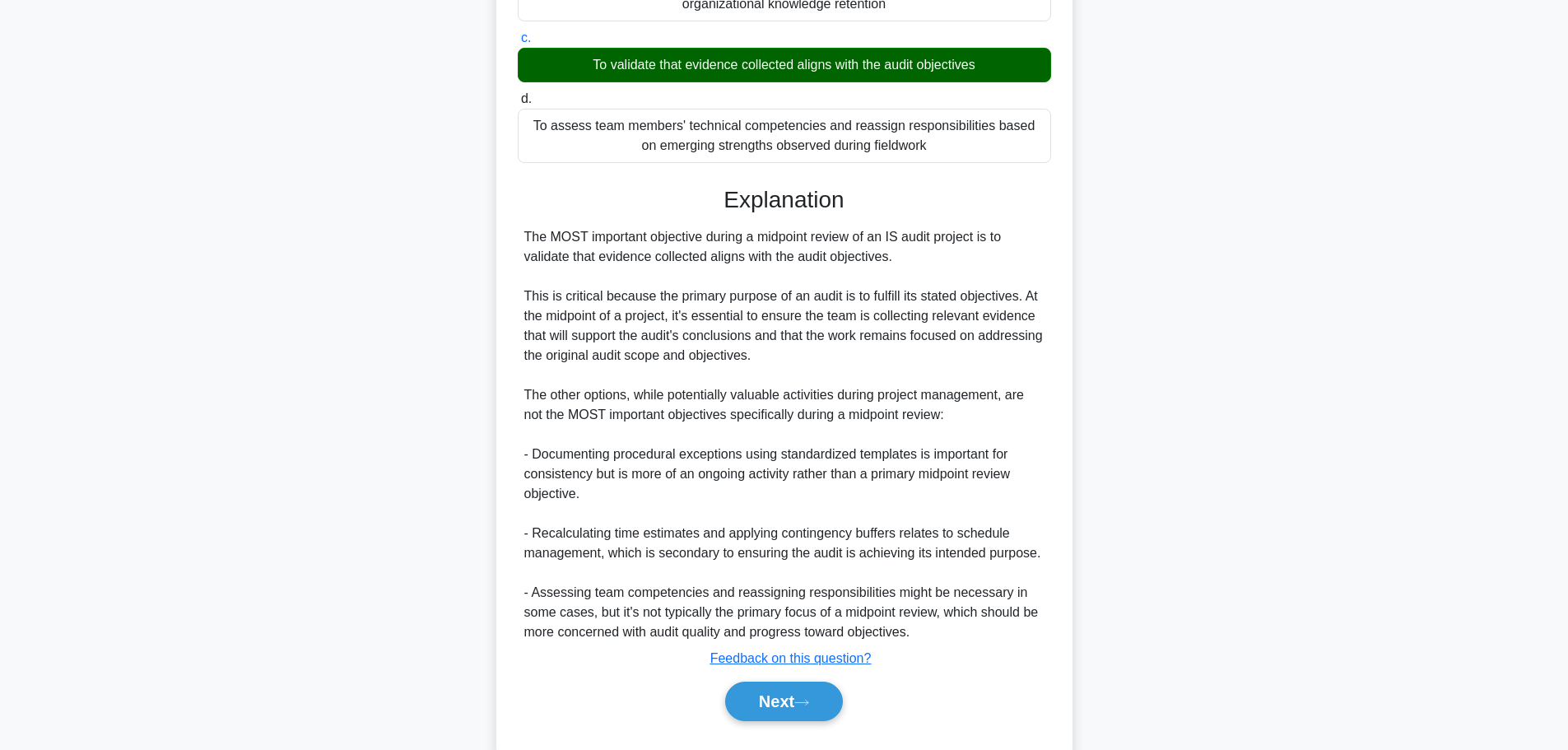
scroll to position [345, 0]
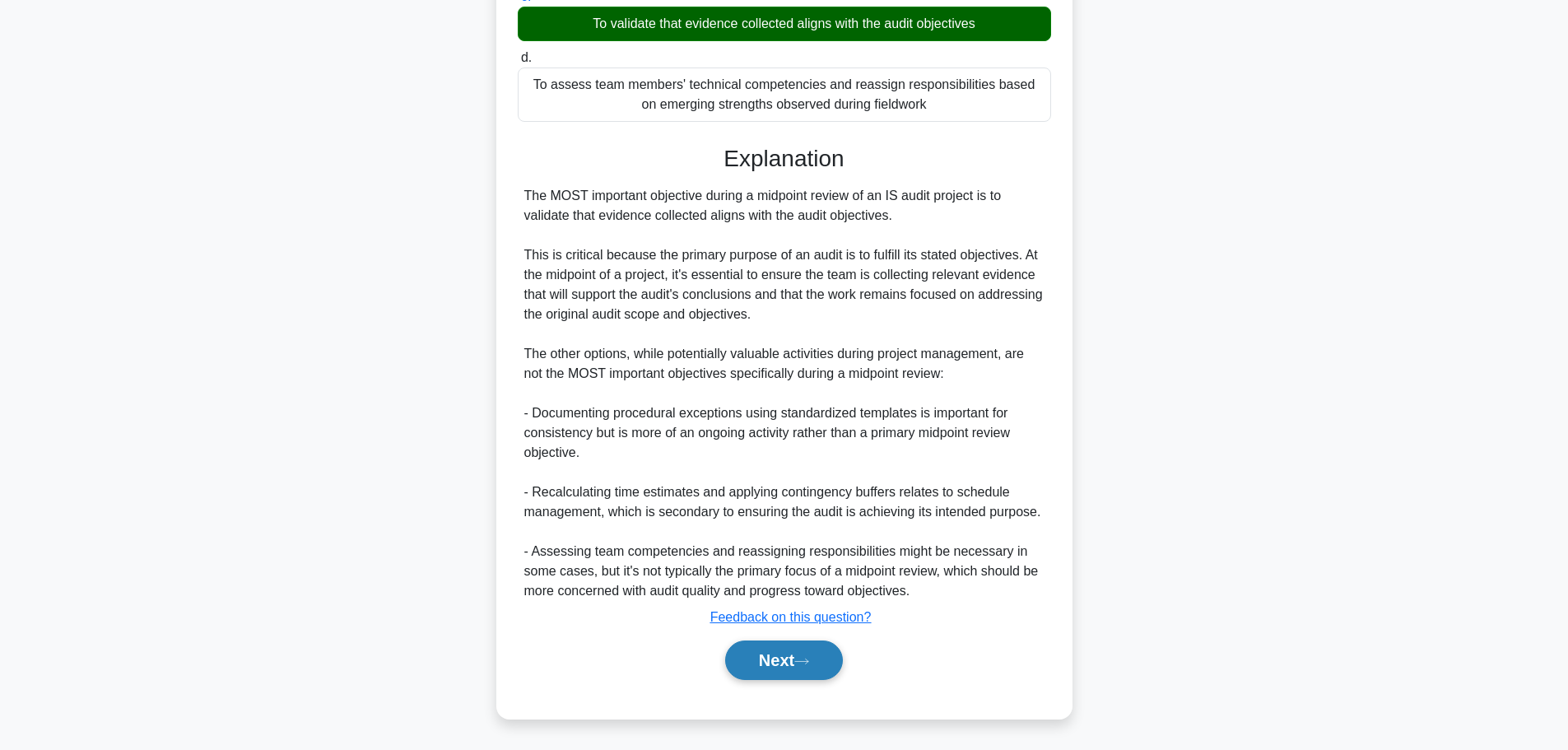
click at [826, 652] on button "Next" at bounding box center [784, 660] width 118 height 40
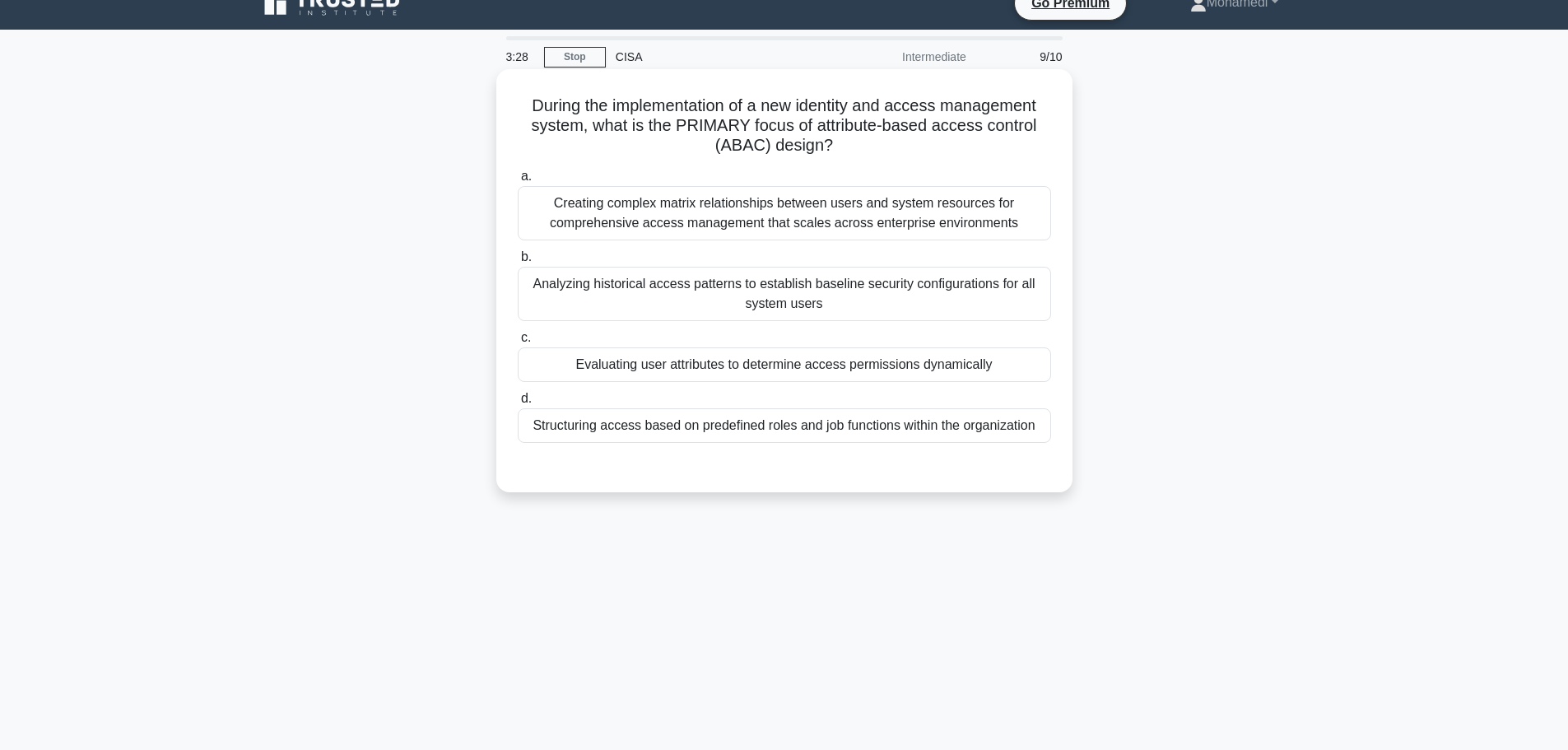
scroll to position [0, 0]
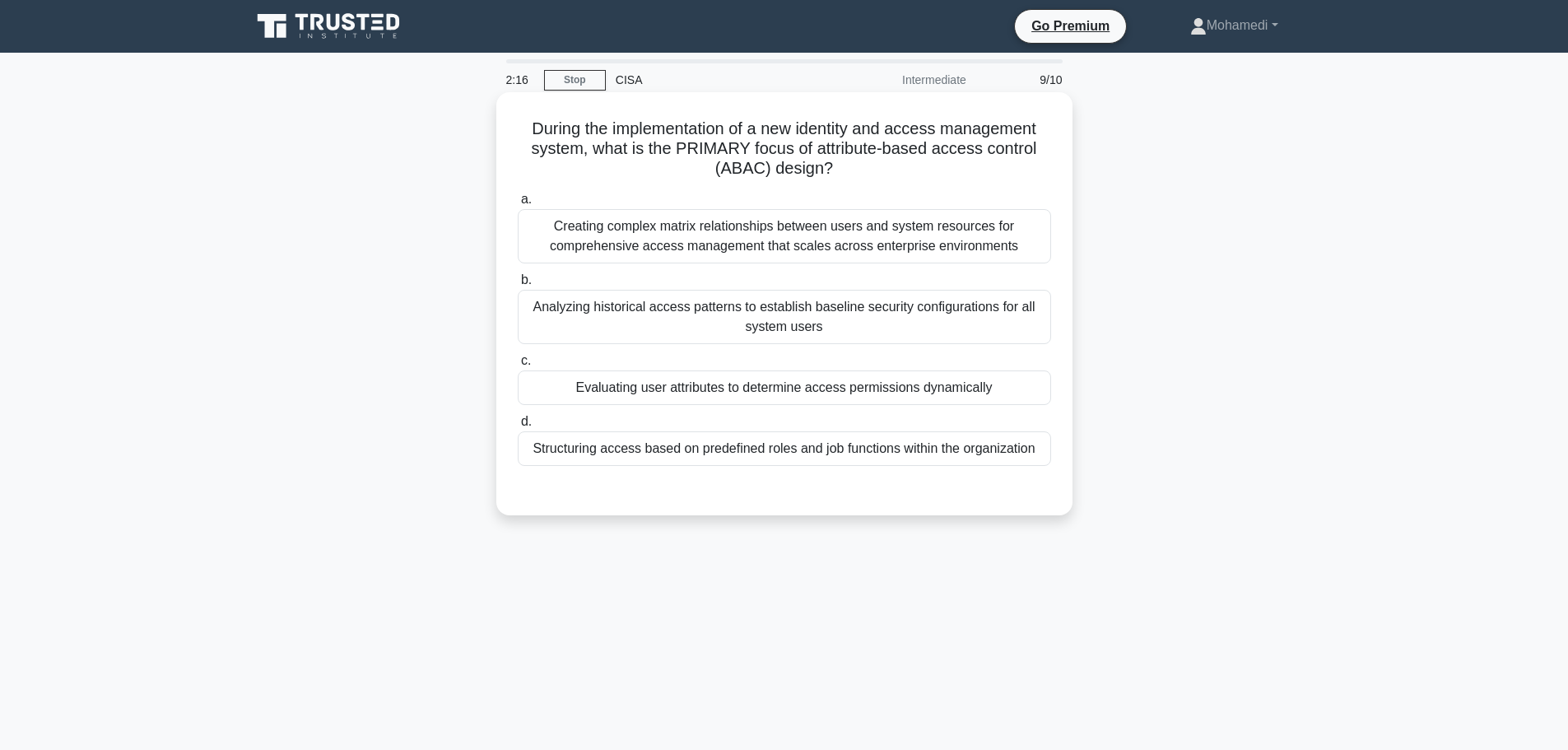
click at [806, 248] on div "Creating complex matrix relationships between users and system resources for co…" at bounding box center [784, 236] width 534 height 54
click at [518, 205] on input "a. Creating complex matrix relationships between users and system resources for…" at bounding box center [518, 199] width 0 height 11
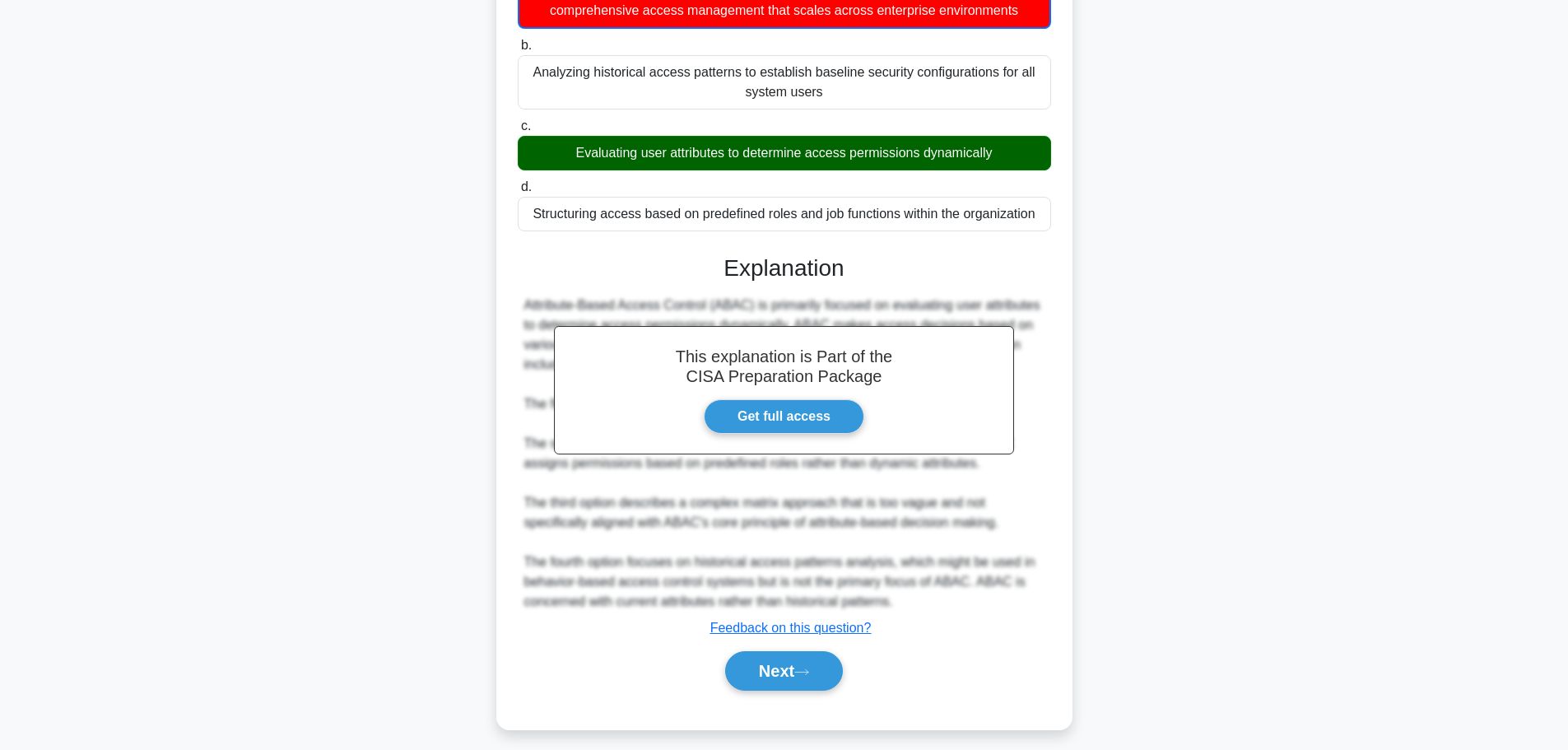
scroll to position [248, 0]
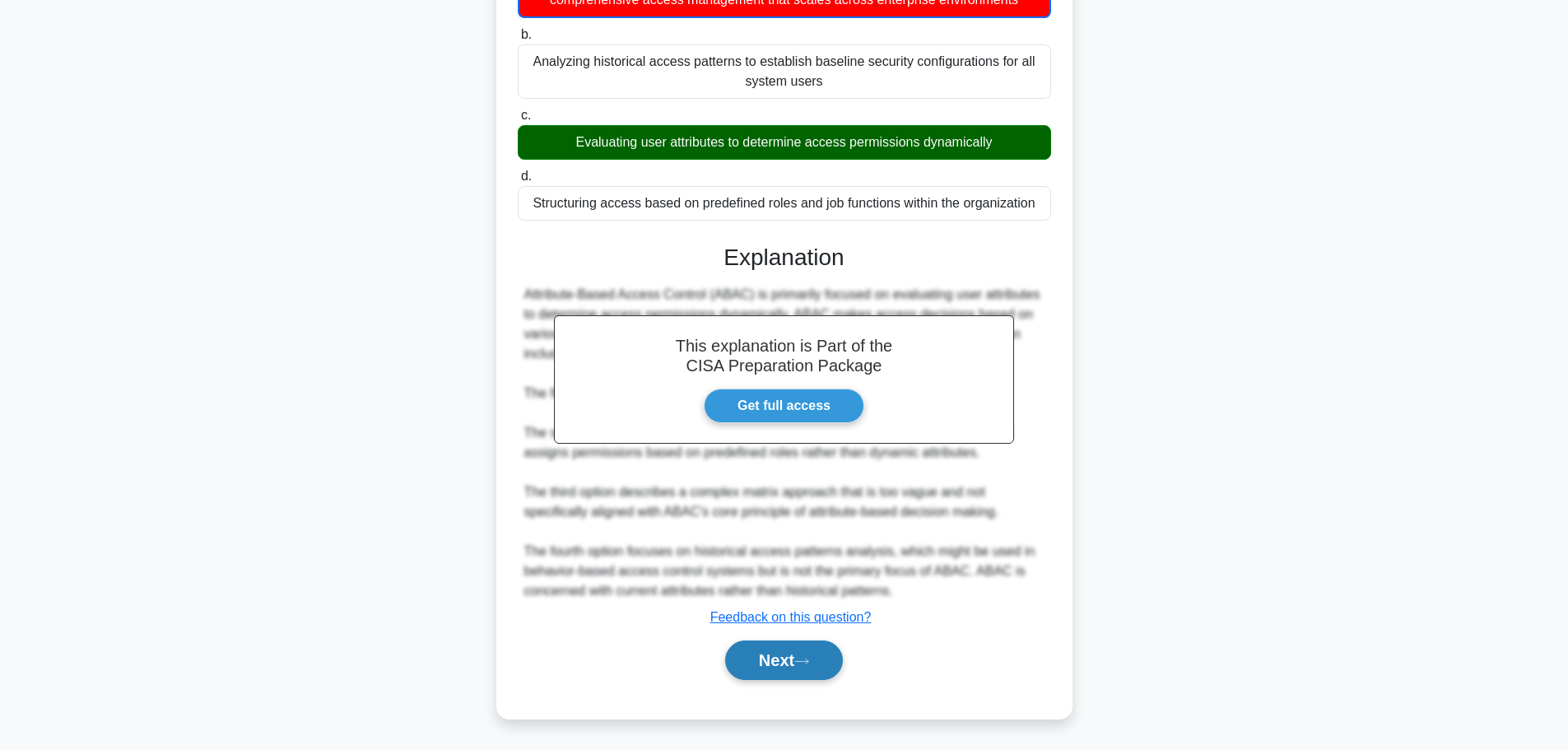
click at [795, 668] on button "Next" at bounding box center [784, 660] width 118 height 40
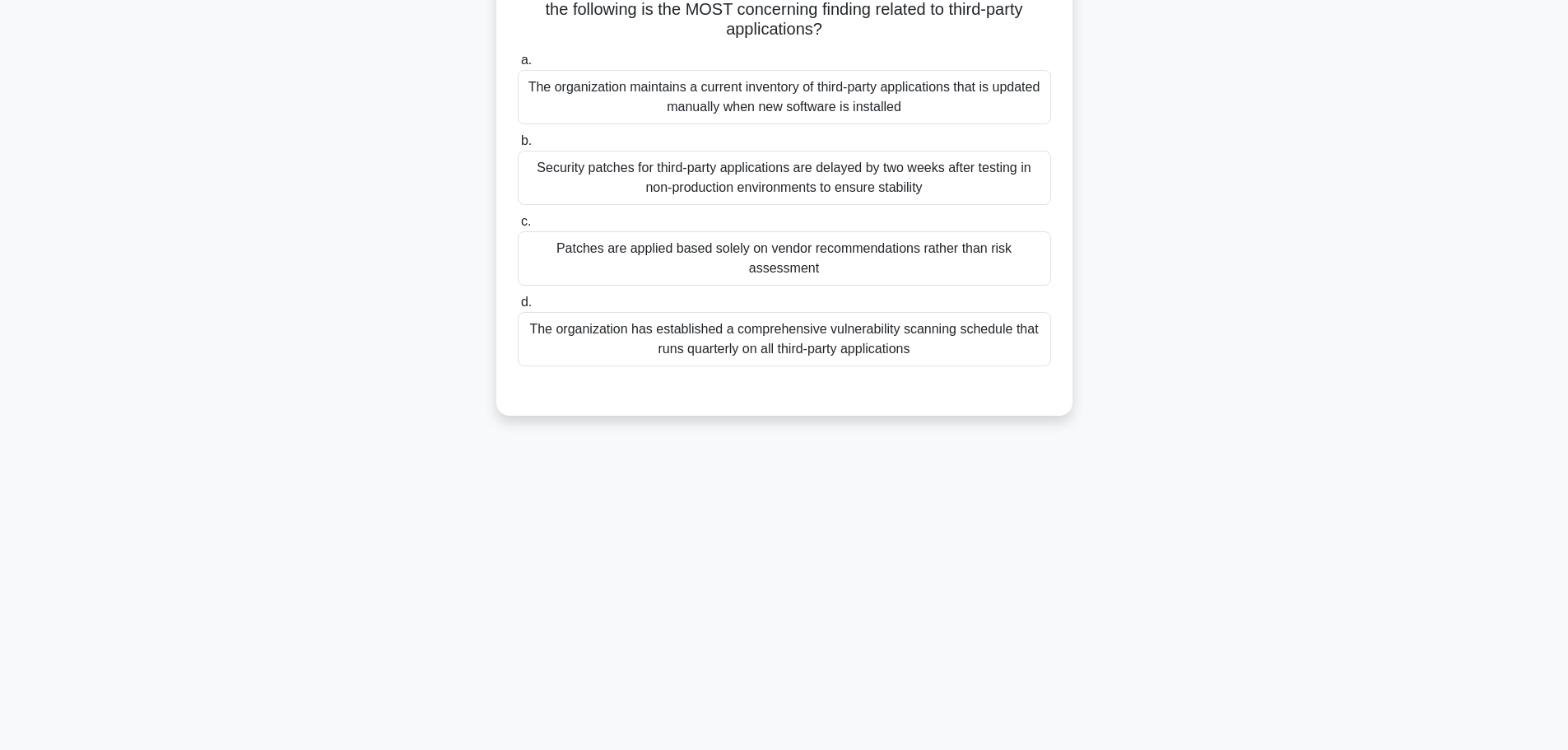
scroll to position [0, 0]
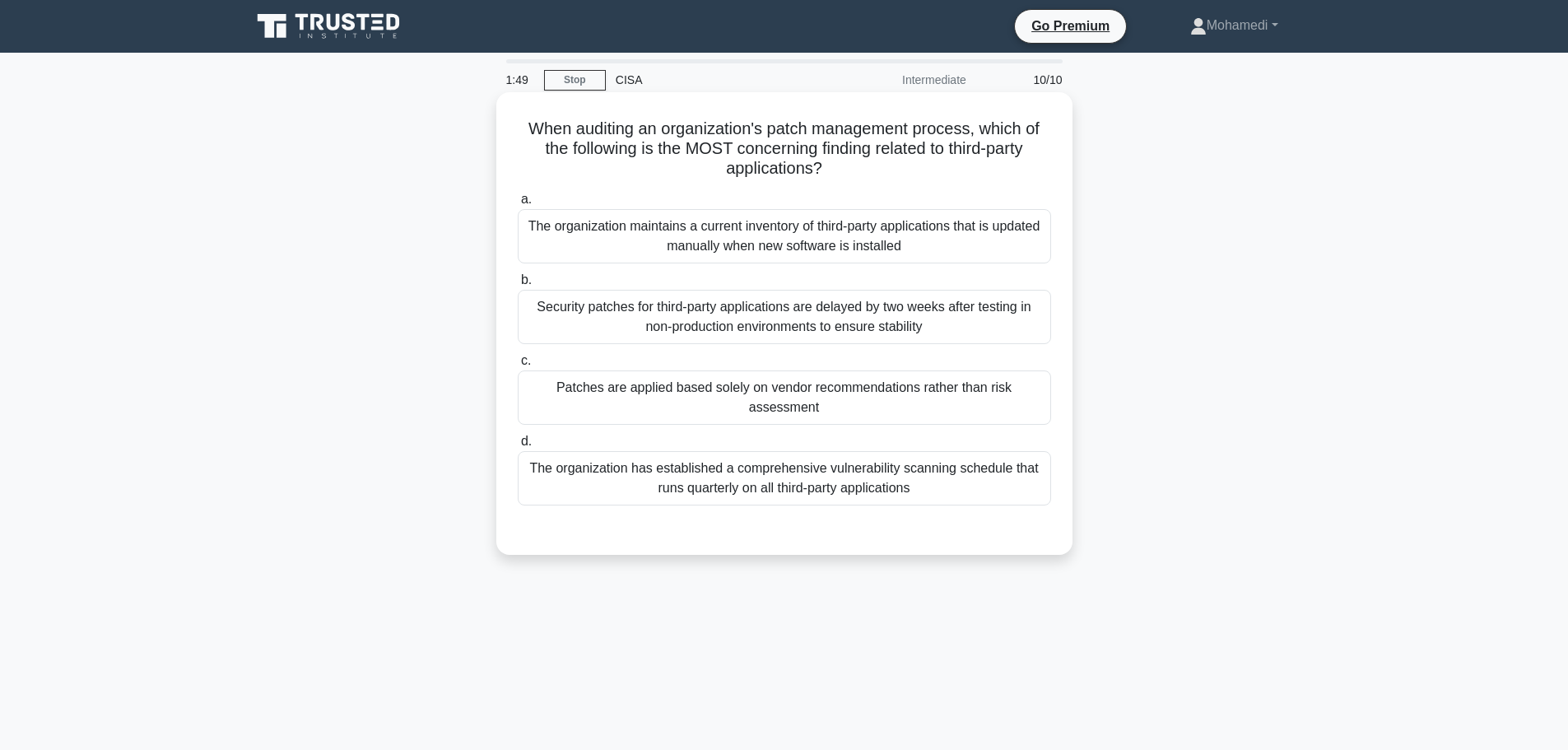
click at [774, 247] on div "The organization maintains a current inventory of third-party applications that…" at bounding box center [784, 236] width 534 height 54
click at [518, 205] on input "a. The organization maintains a current inventory of third-party applications t…" at bounding box center [518, 199] width 0 height 11
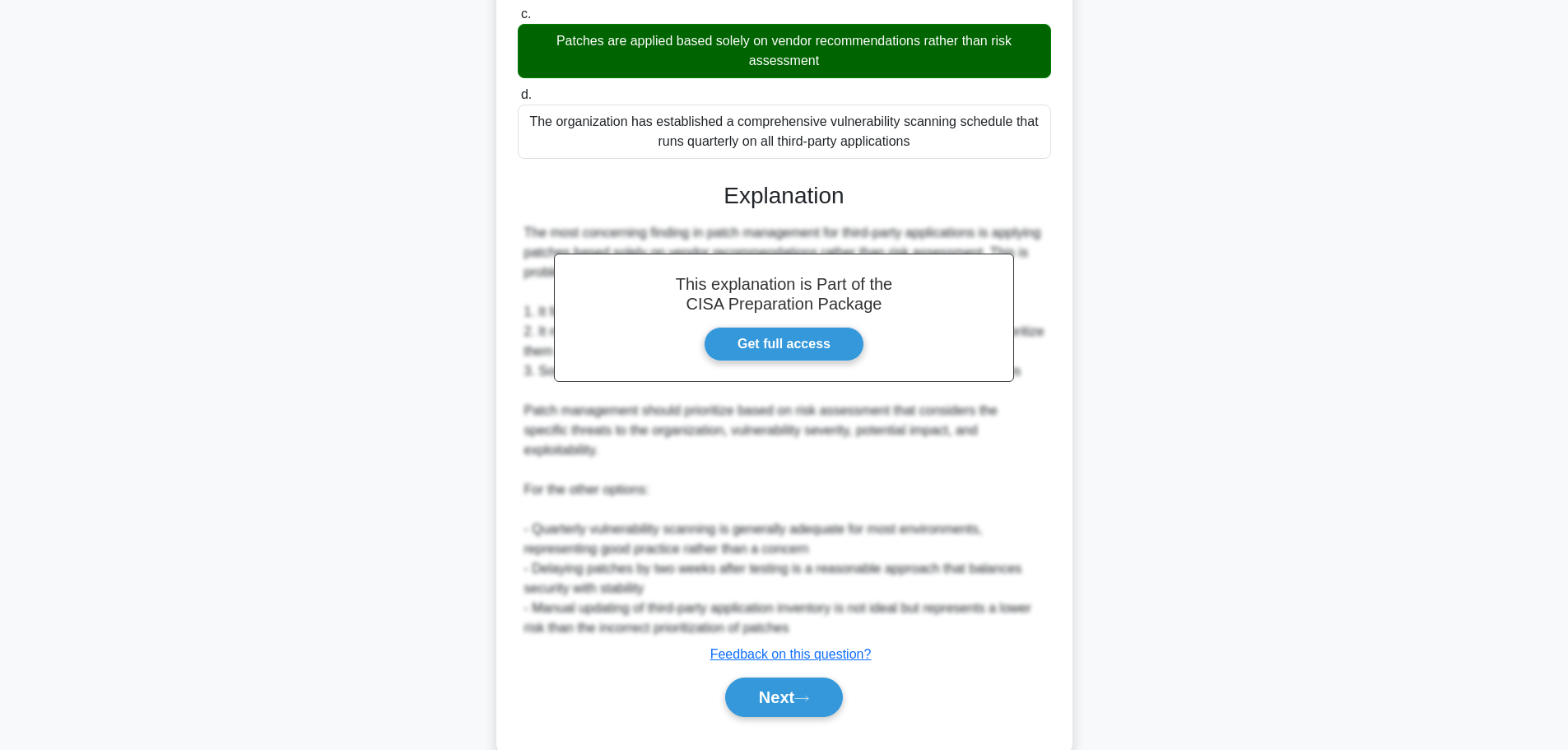
scroll to position [367, 0]
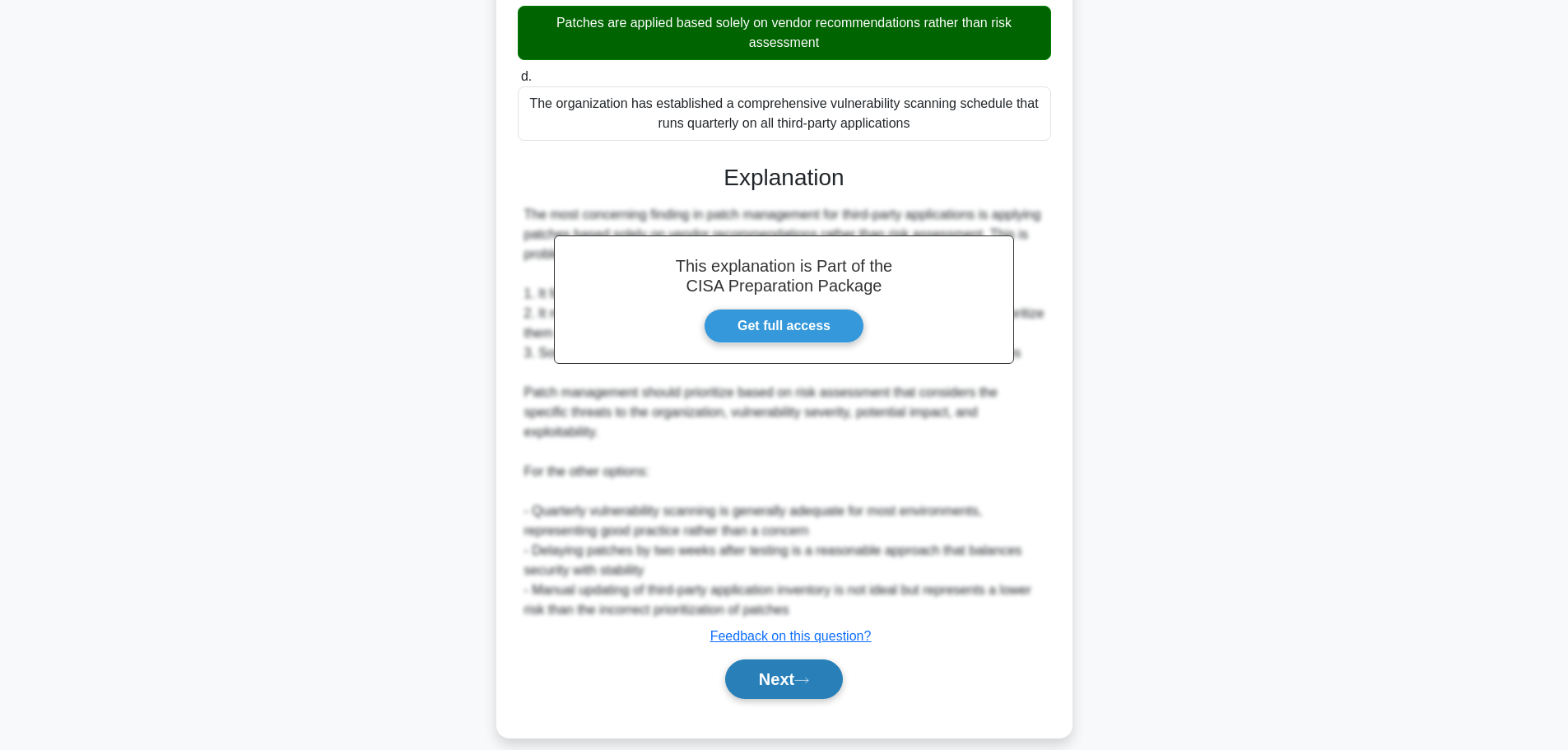
click at [785, 665] on button "Next" at bounding box center [784, 679] width 118 height 40
